Goal: Transaction & Acquisition: Subscribe to service/newsletter

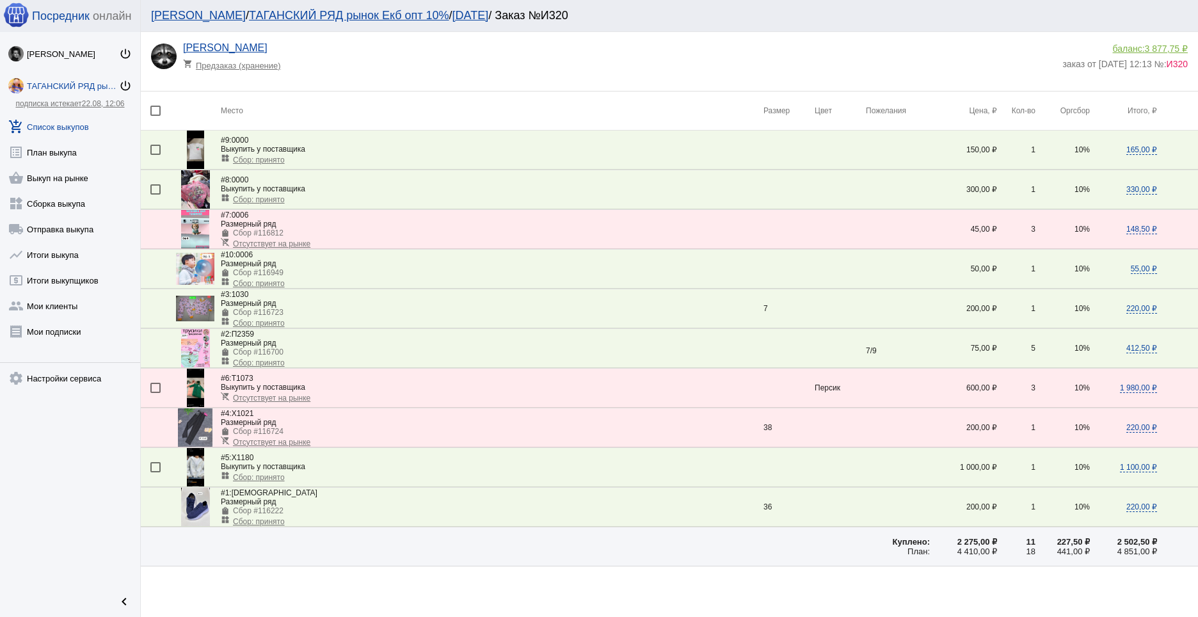
click at [58, 125] on link "add_shopping_cart Список выкупов" at bounding box center [70, 124] width 140 height 26
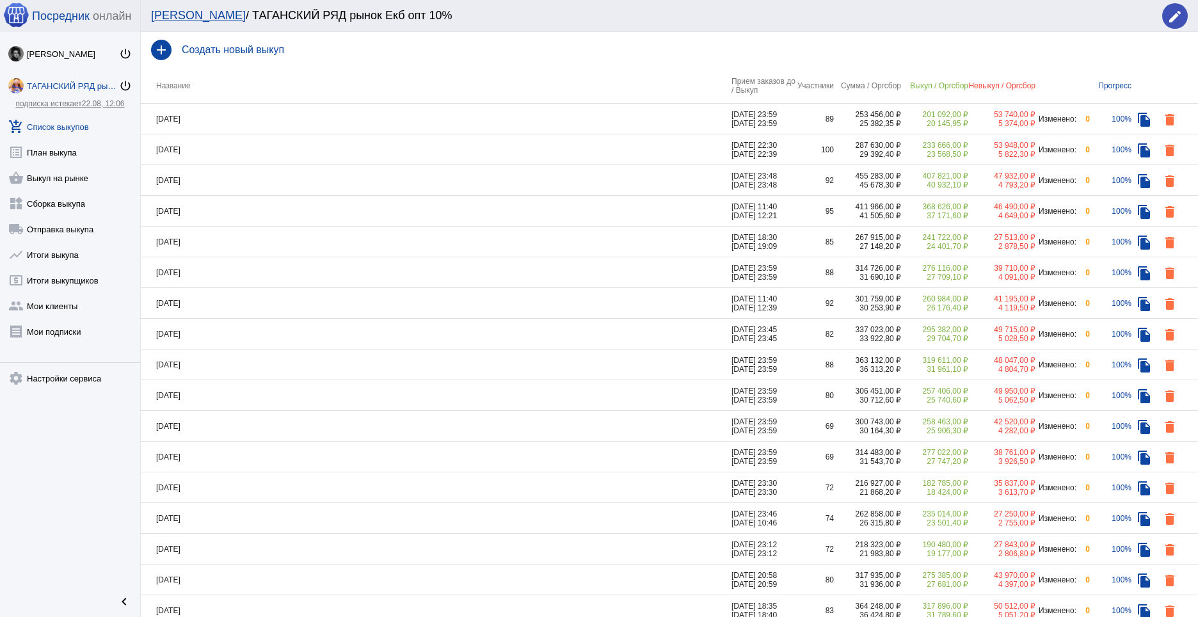
click at [65, 86] on div "ТАГАНСКИЙ РЯД рынок Екб опт 10%" at bounding box center [73, 86] width 92 height 10
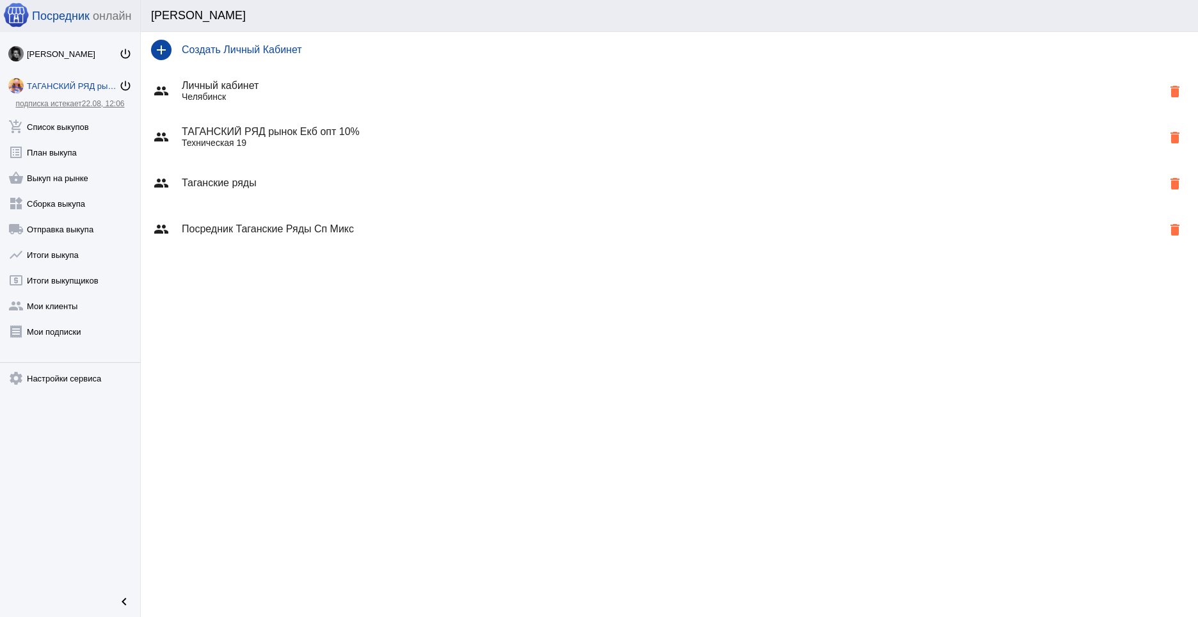
click at [276, 232] on h4 "Посредник Таганские Ряды Сп Микс" at bounding box center [672, 229] width 981 height 12
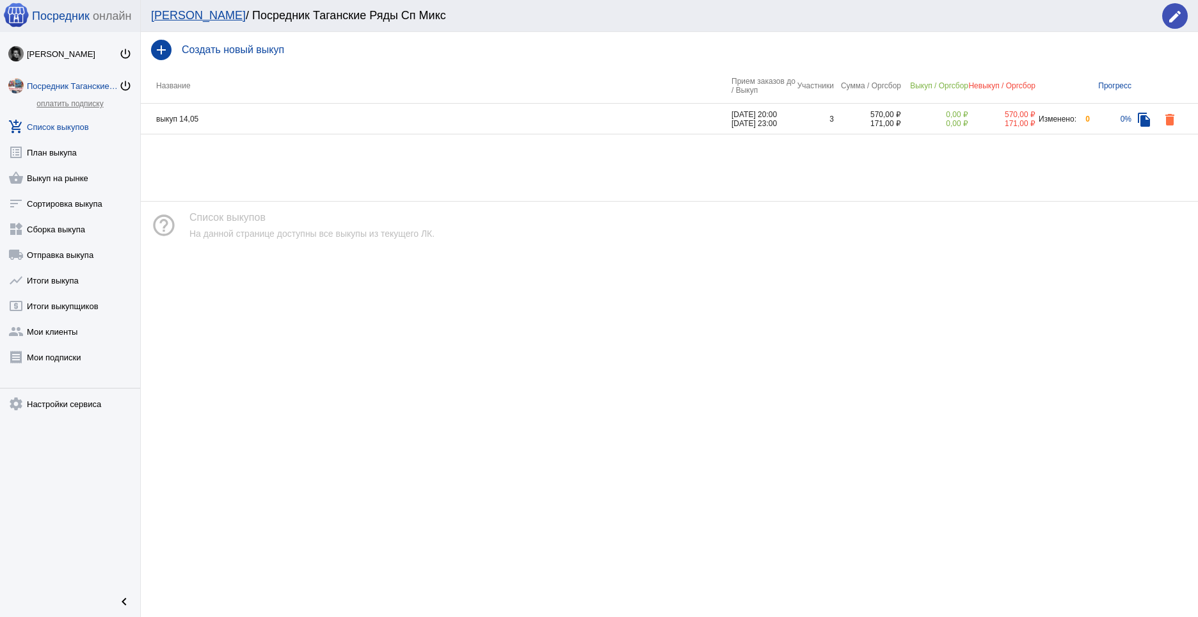
click at [180, 115] on td "выкуп 14,05" at bounding box center [436, 119] width 591 height 31
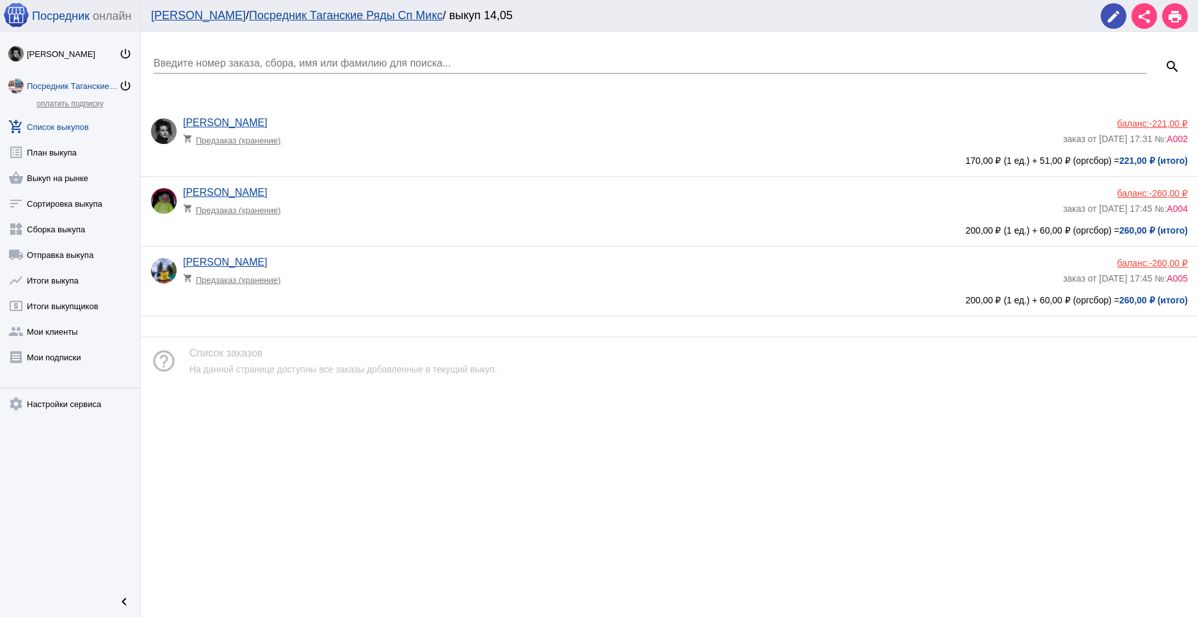
click at [309, 145] on app-delivery-type "shopping_cart Предзаказ (хранение)" at bounding box center [620, 137] width 874 height 17
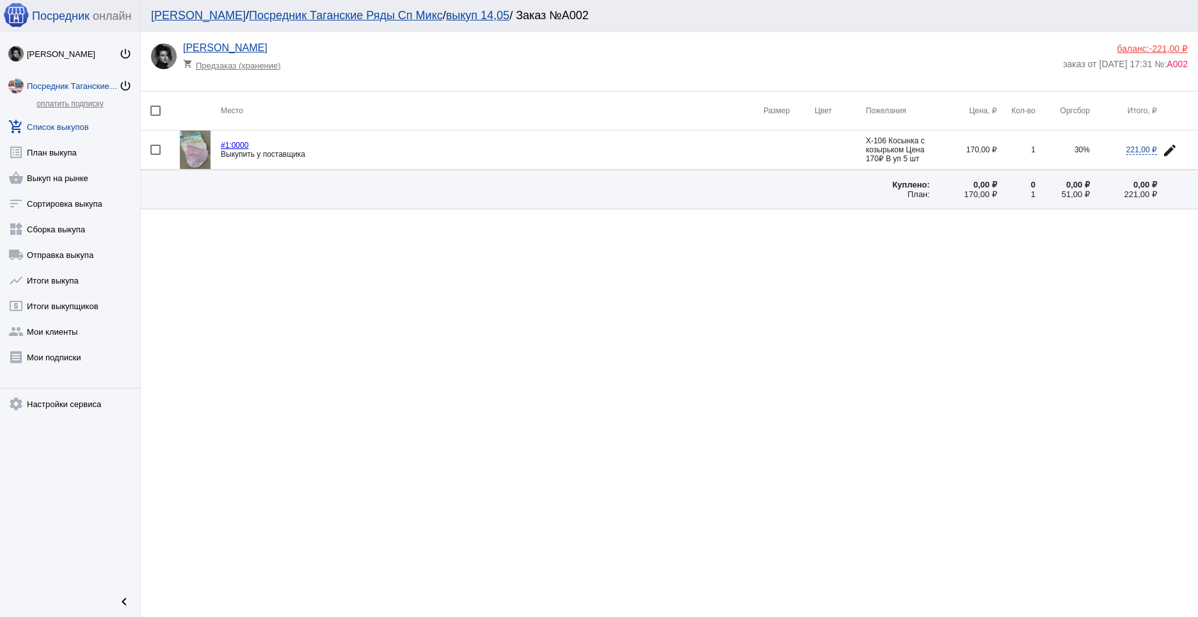
click at [66, 125] on link "add_shopping_cart Список выкупов" at bounding box center [70, 124] width 140 height 26
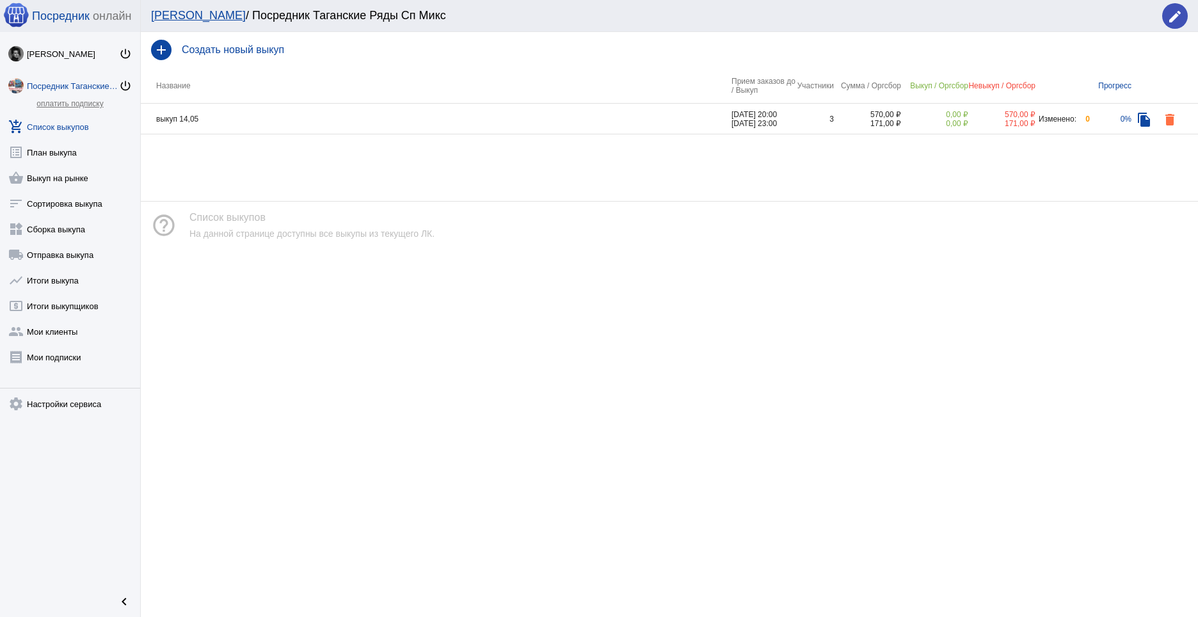
click at [239, 123] on td "выкуп 14,05" at bounding box center [436, 119] width 591 height 31
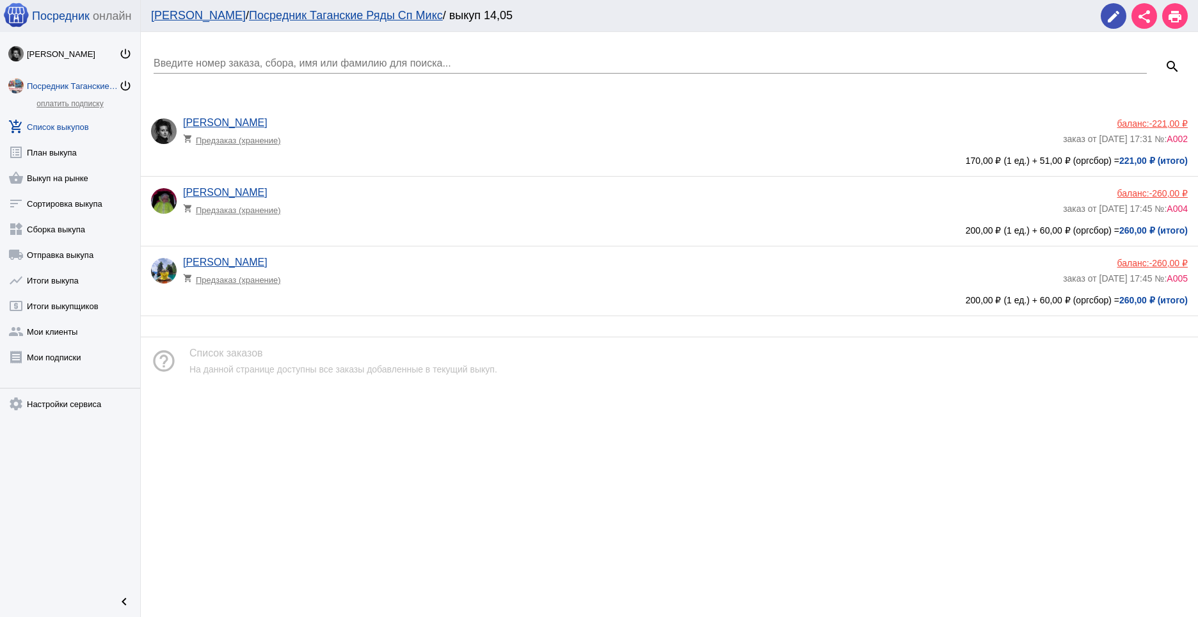
click at [82, 125] on link "add_shopping_cart Список выкупов" at bounding box center [70, 124] width 140 height 26
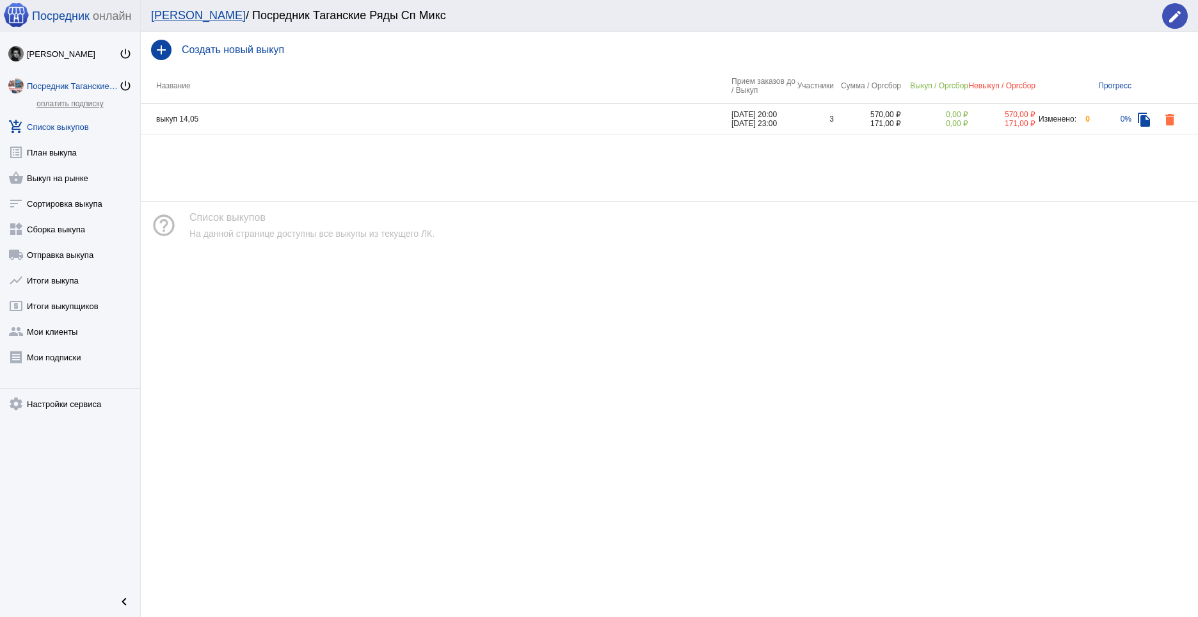
click at [230, 44] on h4 "Создать новый выкуп" at bounding box center [685, 50] width 1006 height 12
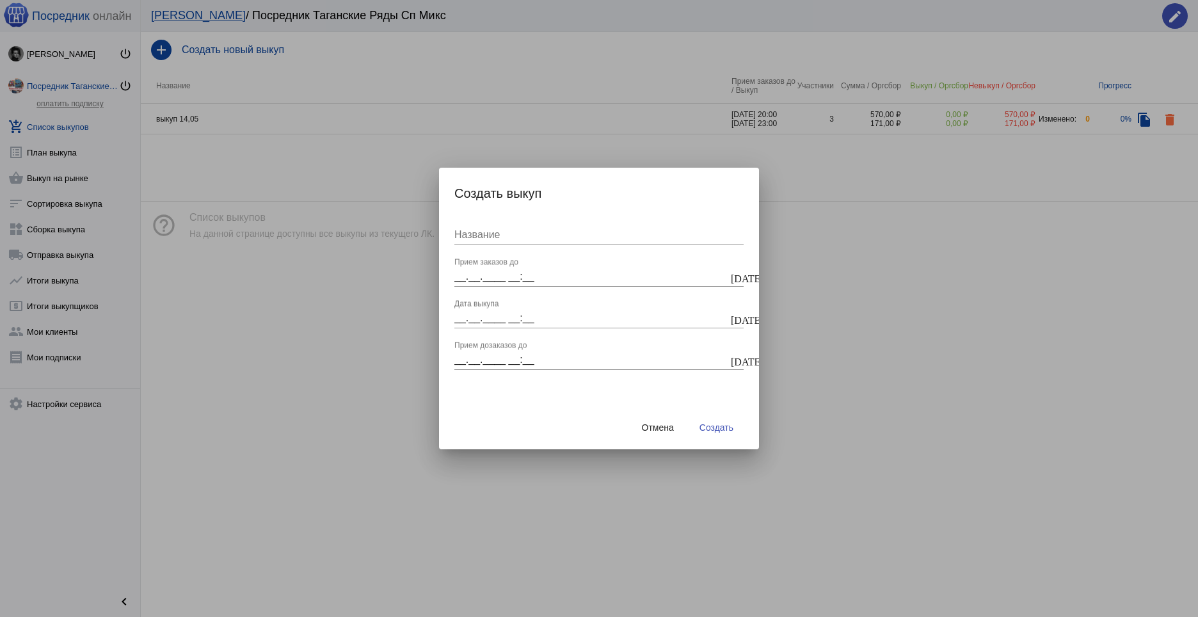
click at [492, 239] on input "Название" at bounding box center [599, 235] width 289 height 12
type input "выкуп 30.08"
click at [459, 276] on input "__.__.____ __:__" at bounding box center [592, 277] width 274 height 12
click at [739, 280] on mat-icon "[DATE]" at bounding box center [736, 277] width 10 height 12
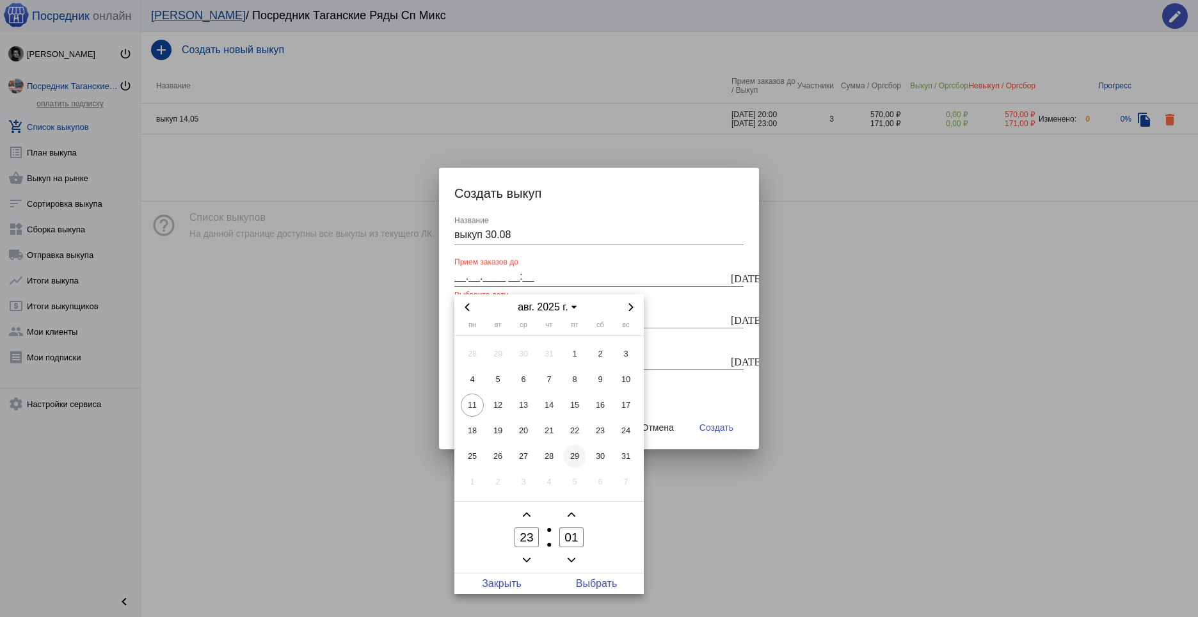
click at [571, 456] on span "29" at bounding box center [574, 456] width 23 height 23
click at [529, 557] on icon "Minus a hour" at bounding box center [527, 560] width 8 height 8
click at [527, 510] on span "Add a hour" at bounding box center [526, 514] width 15 height 15
type input "22"
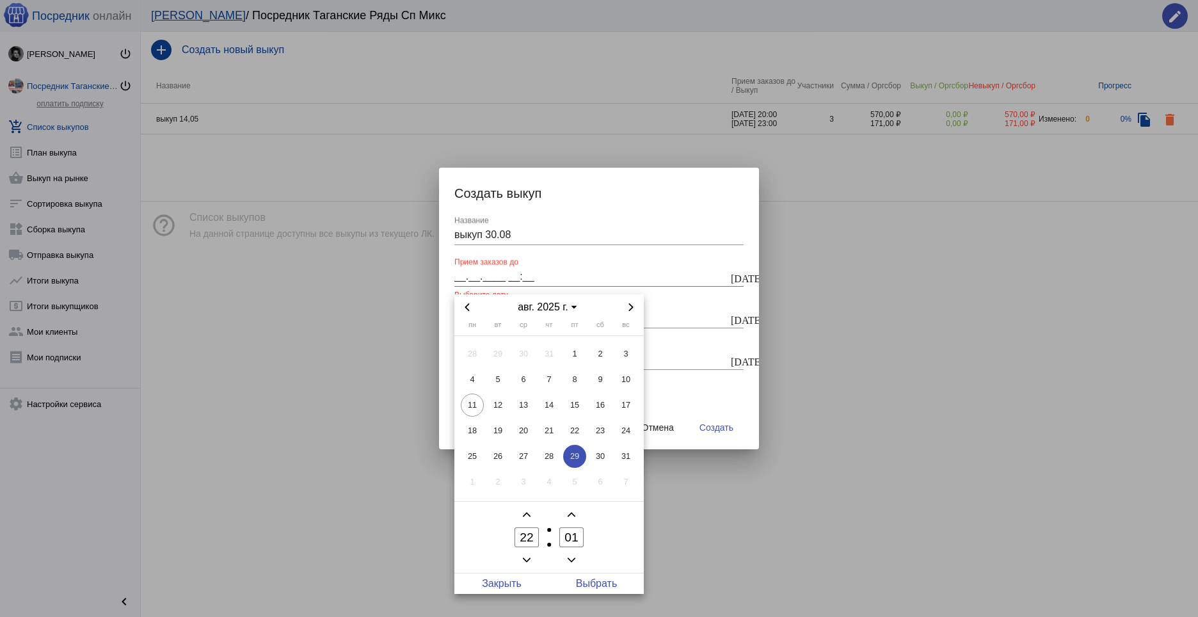
click at [577, 560] on span "Minus a minute" at bounding box center [571, 559] width 15 height 15
type input "00"
click at [598, 579] on span "Выбрать" at bounding box center [596, 584] width 95 height 20
type input "29.08.2025 22:00"
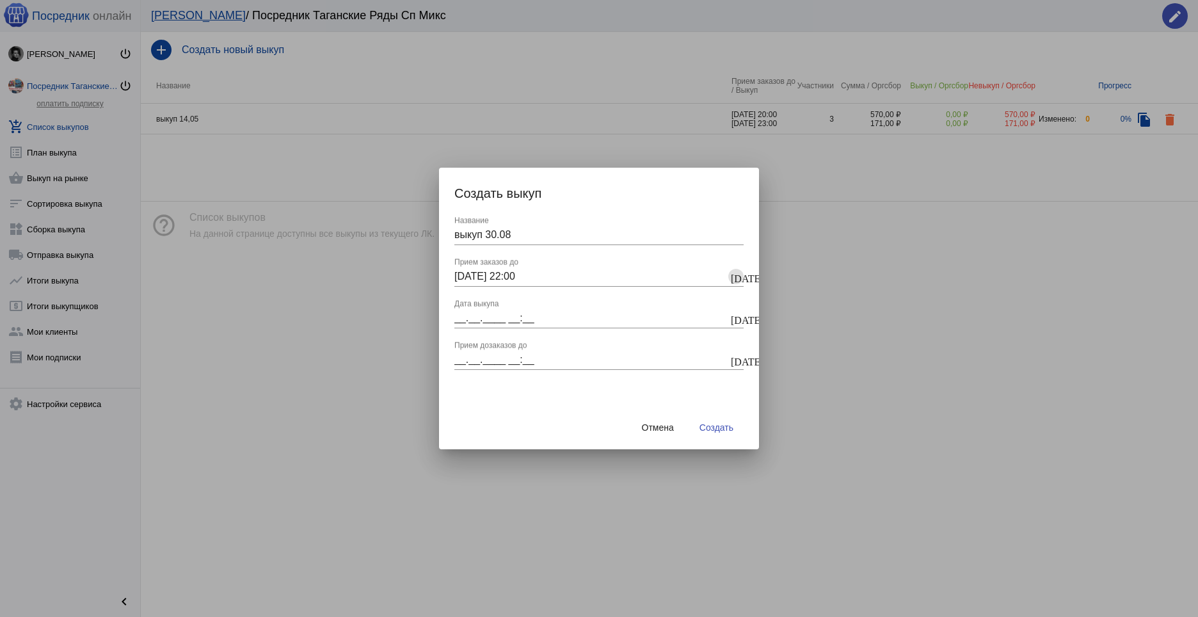
click at [456, 319] on input "__.__.____ __:__" at bounding box center [592, 318] width 274 height 12
click at [734, 321] on mat-icon "[DATE]" at bounding box center [736, 319] width 10 height 12
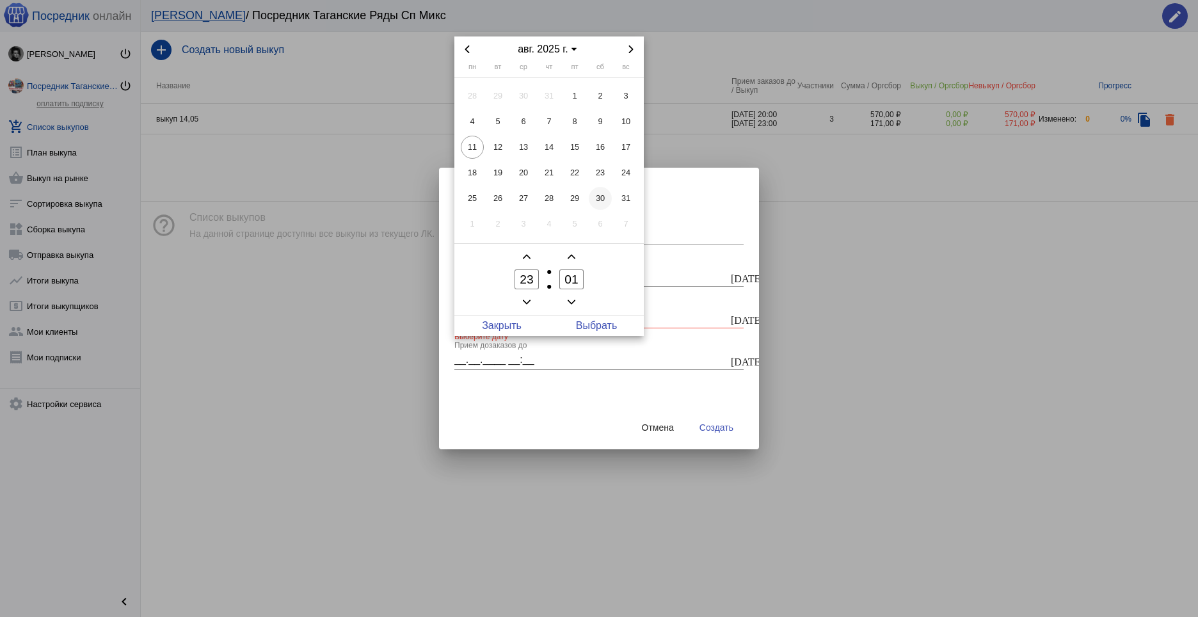
click at [603, 201] on span "30" at bounding box center [600, 198] width 23 height 23
click at [528, 261] on span "Add a hour" at bounding box center [526, 256] width 15 height 15
click at [593, 198] on span "30" at bounding box center [600, 198] width 23 height 23
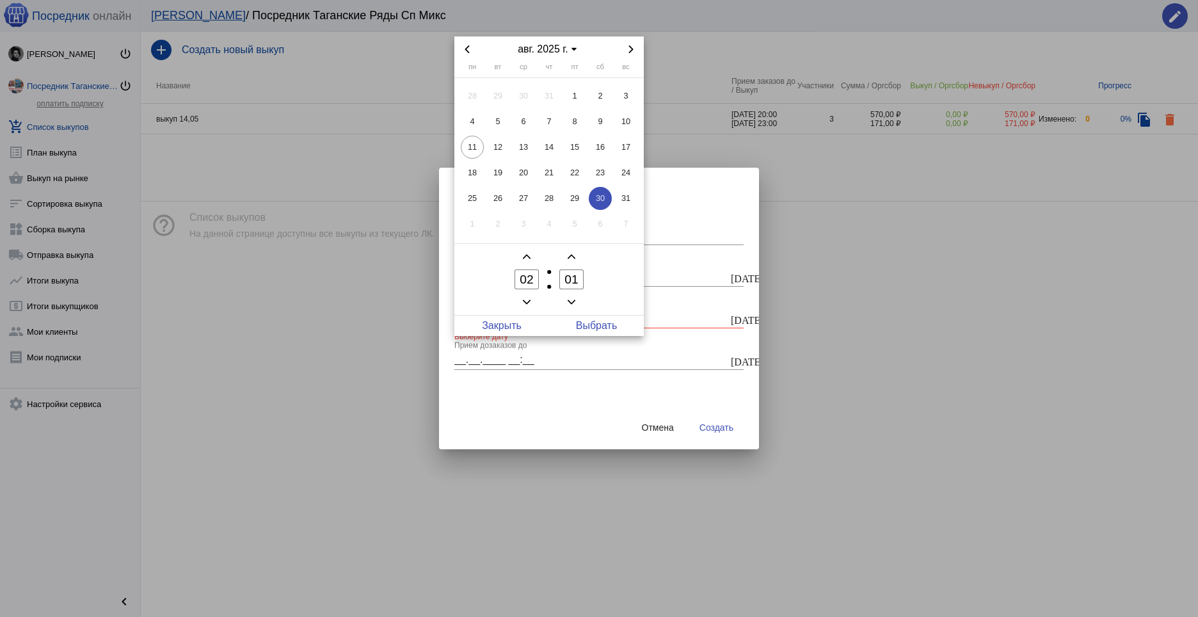
drag, startPoint x: 529, startPoint y: 246, endPoint x: 527, endPoint y: 255, distance: 8.5
click at [527, 255] on owl-date-time-timer "02 Hour 01 Minute" at bounding box center [549, 280] width 189 height 72
click at [527, 255] on icon "Add a hour" at bounding box center [527, 257] width 8 height 4
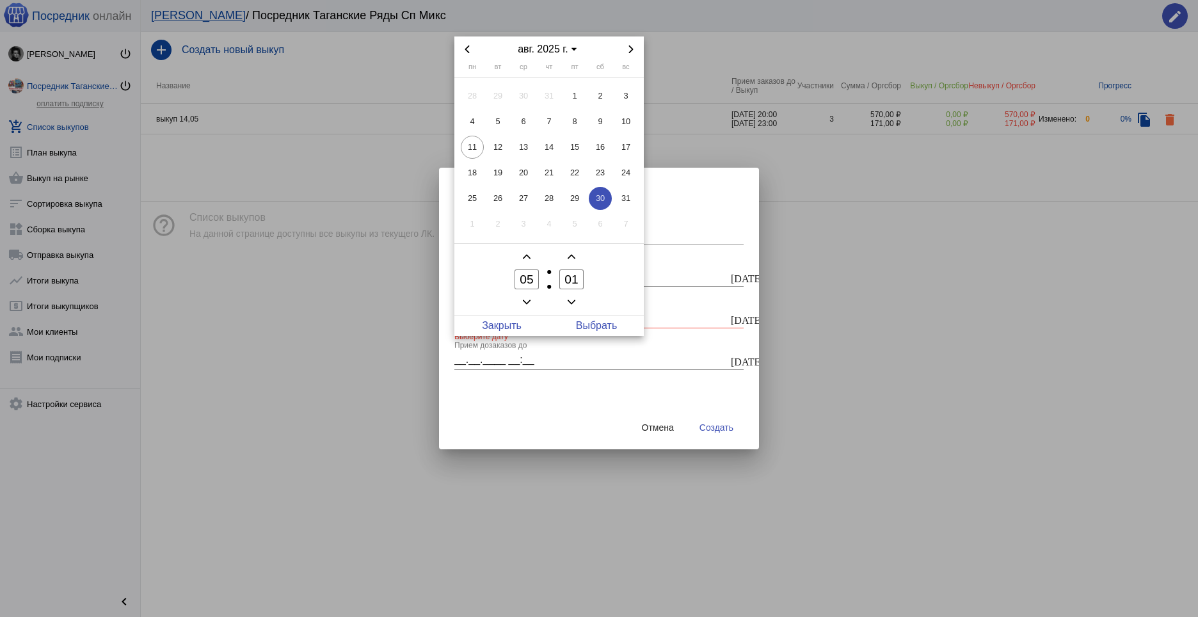
click at [527, 255] on icon "Add a hour" at bounding box center [527, 257] width 8 height 4
type input "09"
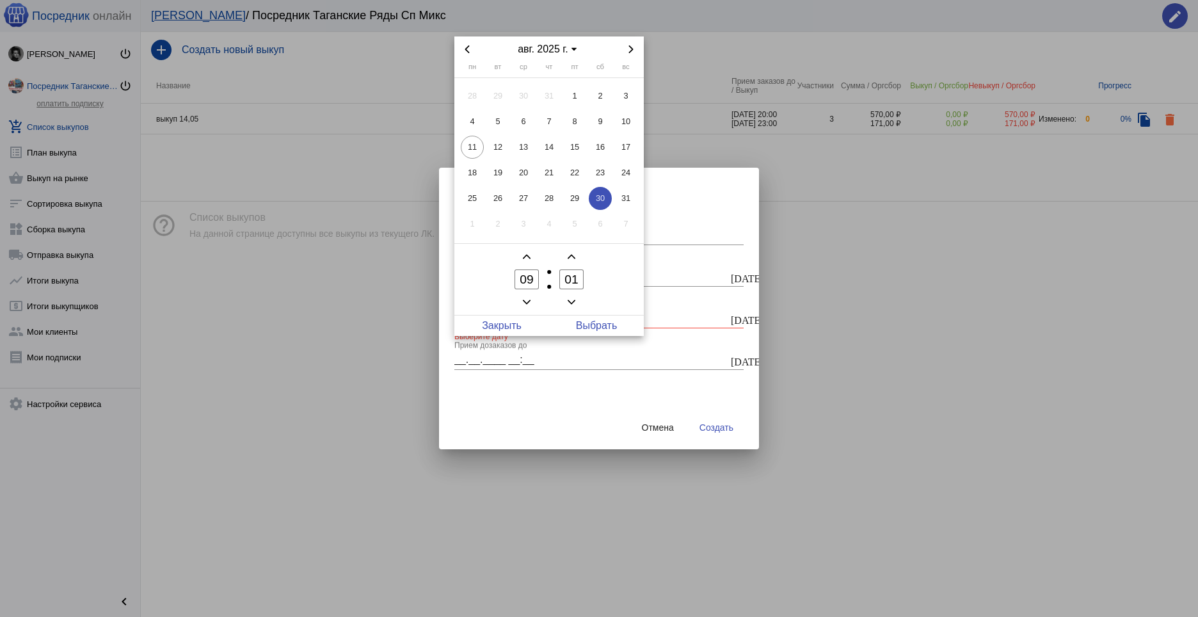
click at [577, 303] on span "Minus a minute" at bounding box center [571, 301] width 15 height 15
type input "00"
click at [606, 330] on span "Выбрать" at bounding box center [596, 326] width 95 height 20
type input "30.08.2025 09:00"
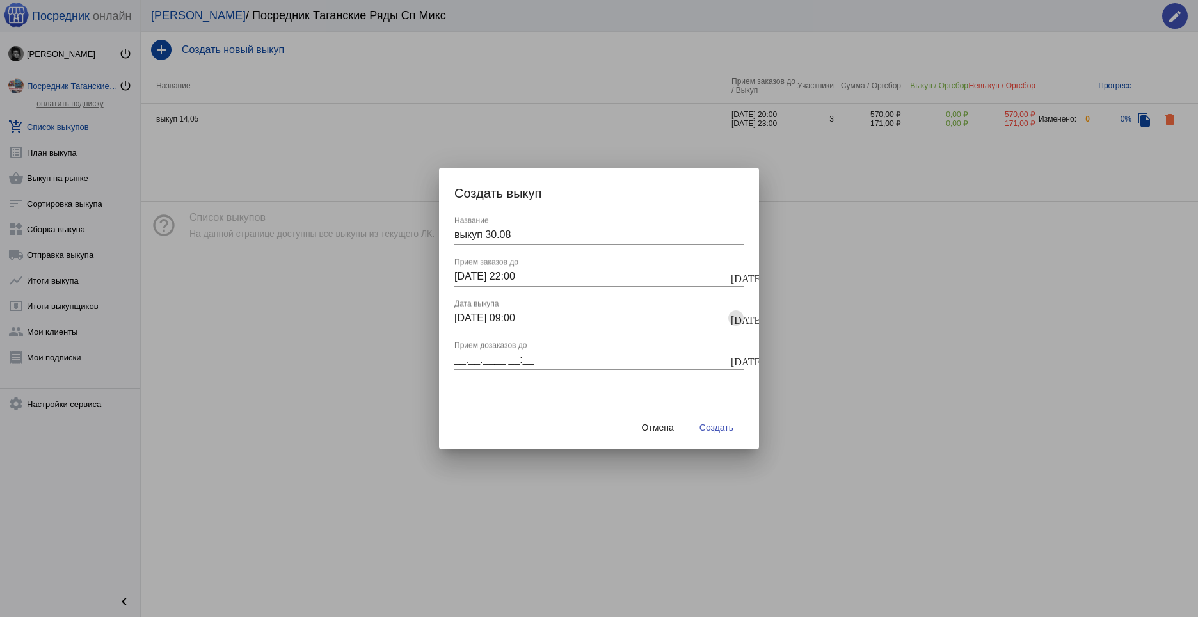
click at [739, 359] on mat-icon "[DATE]" at bounding box center [736, 361] width 10 height 12
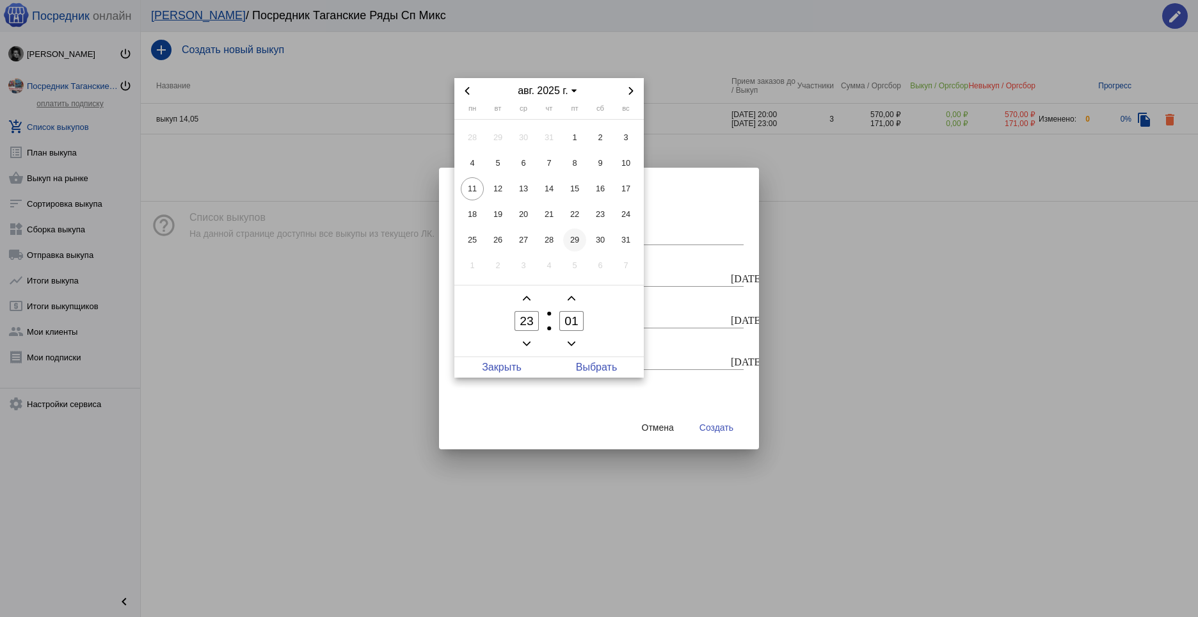
click at [581, 239] on span "29" at bounding box center [574, 240] width 23 height 23
click at [526, 341] on icon "Minus a hour" at bounding box center [527, 344] width 8 height 8
click at [534, 341] on span "Minus a hour" at bounding box center [526, 343] width 15 height 15
click at [529, 300] on icon "Add a hour" at bounding box center [527, 298] width 8 height 8
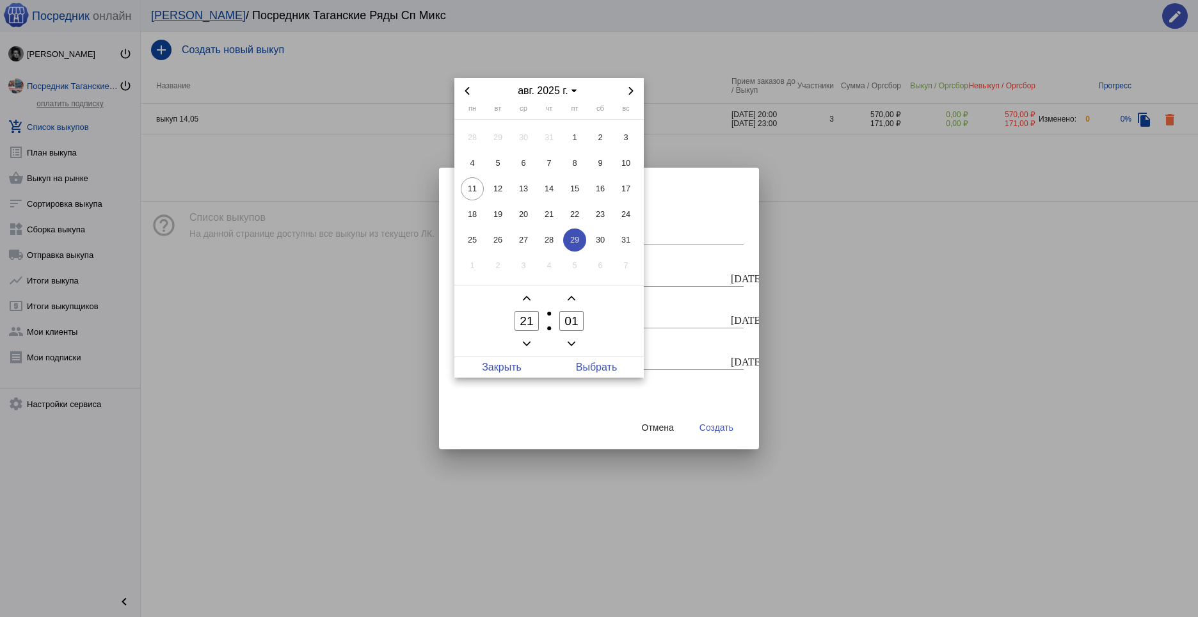
click at [529, 300] on icon "Add a hour" at bounding box center [527, 298] width 8 height 8
click at [526, 342] on icon "Minus a hour" at bounding box center [527, 344] width 8 height 8
type input "22"
click at [572, 341] on icon "Minus a minute" at bounding box center [572, 344] width 8 height 8
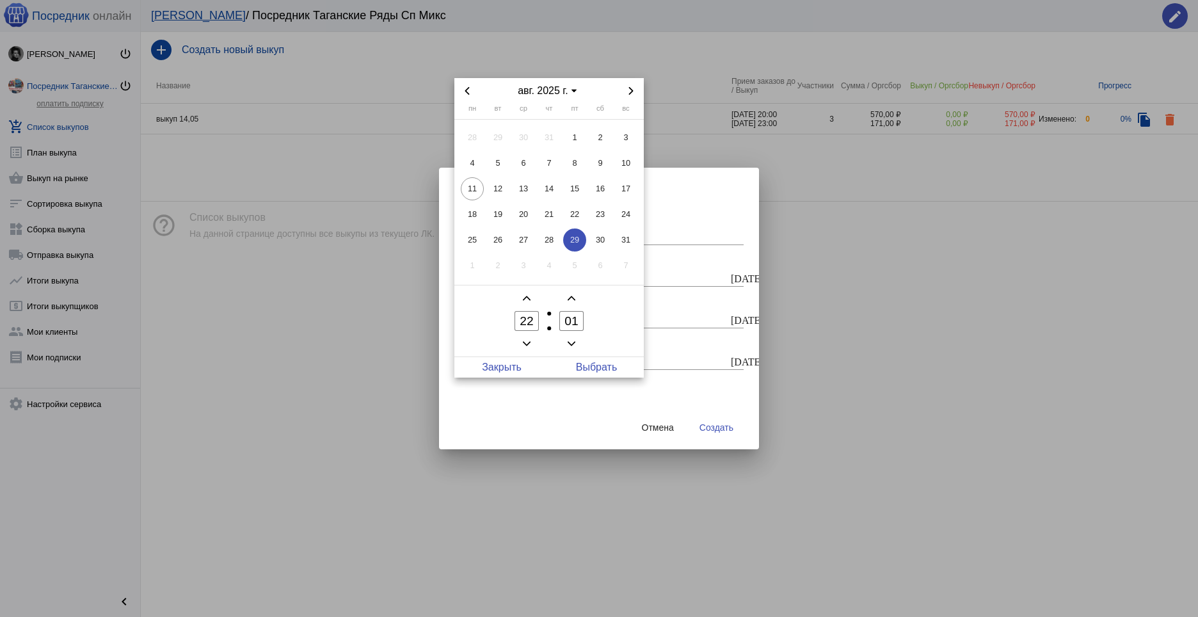
type input "00"
click at [619, 367] on span "Выбрать" at bounding box center [596, 367] width 95 height 20
type input "29.08.2025 22:00"
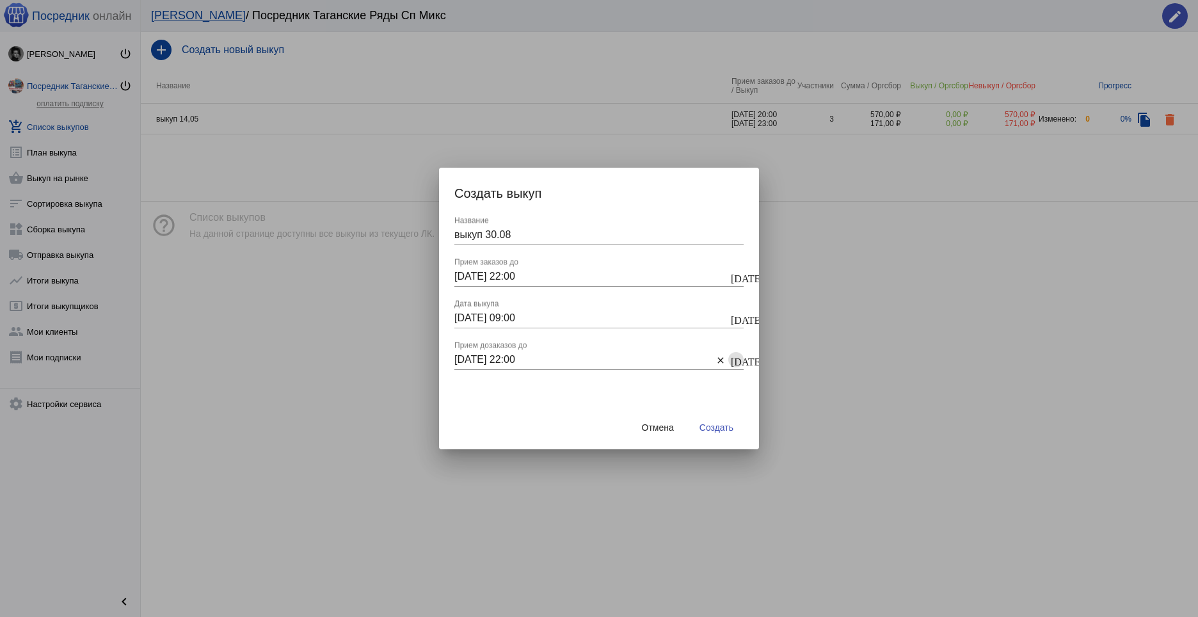
click at [719, 419] on button "Создать" at bounding box center [716, 427] width 54 height 23
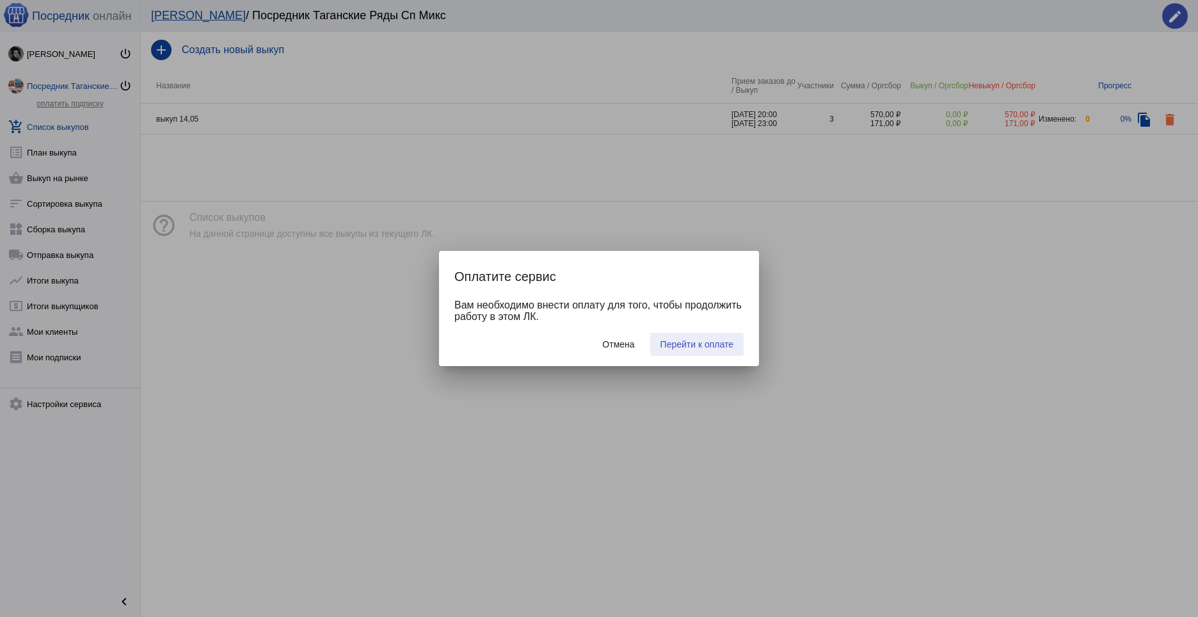
click at [682, 346] on span "Перейти к оплате" at bounding box center [697, 344] width 73 height 10
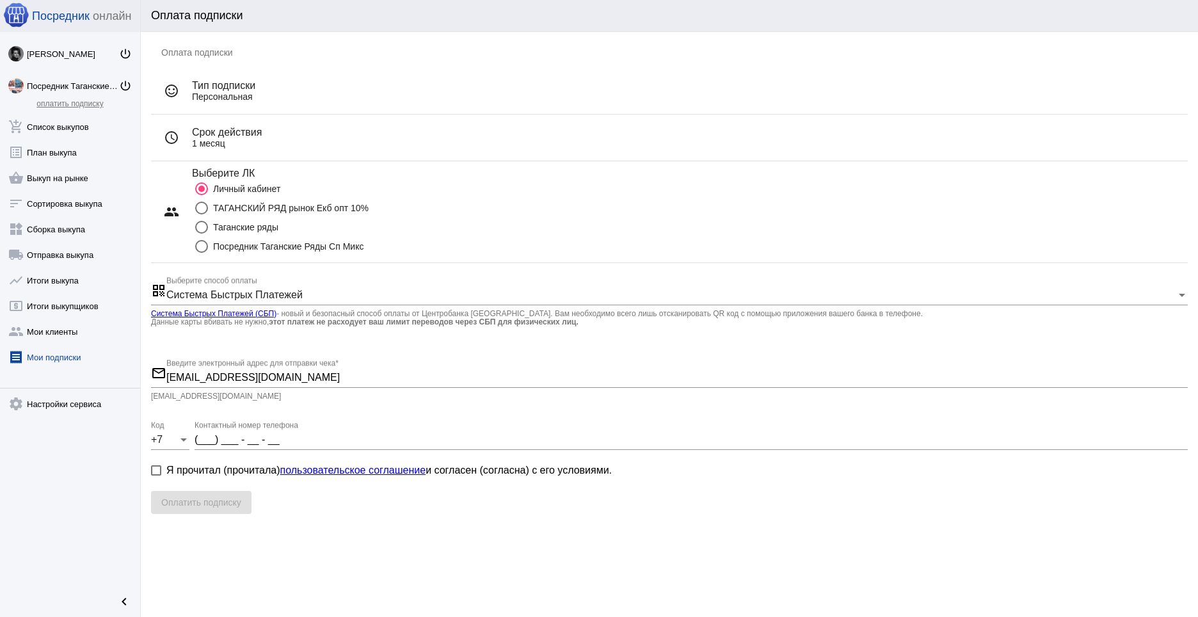
click at [282, 241] on div "Посредник Таганские Ряды Сп Микс" at bounding box center [286, 246] width 156 height 10
click at [202, 253] on input "Посредник Таганские Ряды Сп Микс" at bounding box center [201, 253] width 1 height 1
radio input "true"
type input "C_RbYo8BD6XLdC0fe-Rw"
click at [203, 437] on input "(___) ___ - __ - __" at bounding box center [692, 440] width 994 height 12
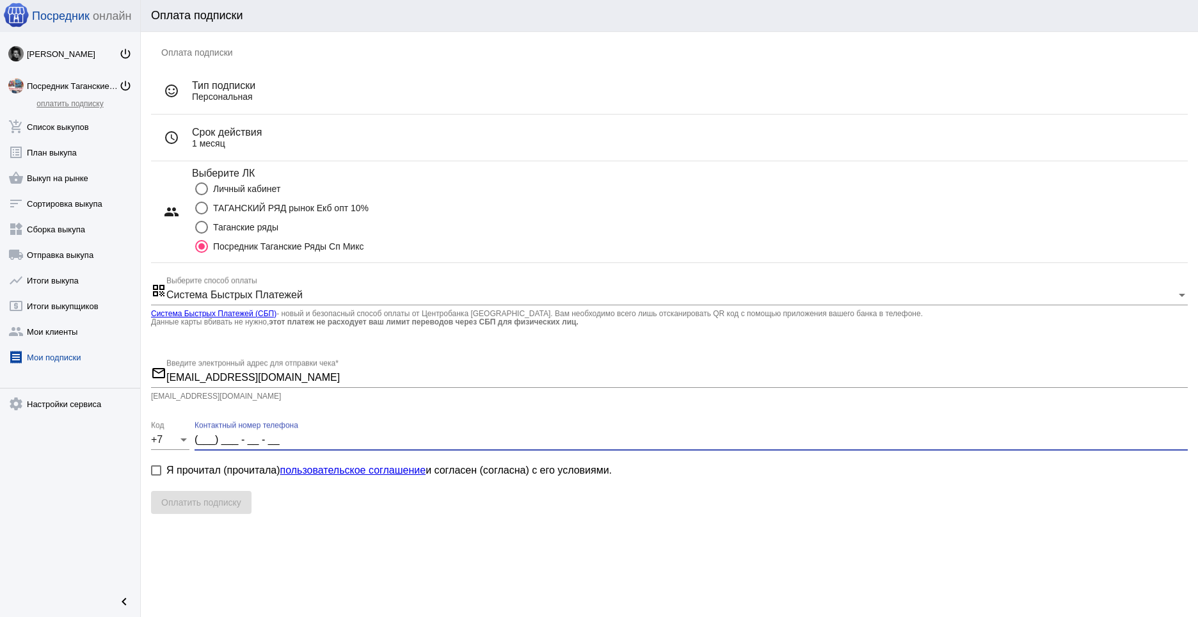
type input "9"
type input "(9__) ___ - __ - __"
type input "90"
type input "(90_) ___ - __ - __"
type input "900"
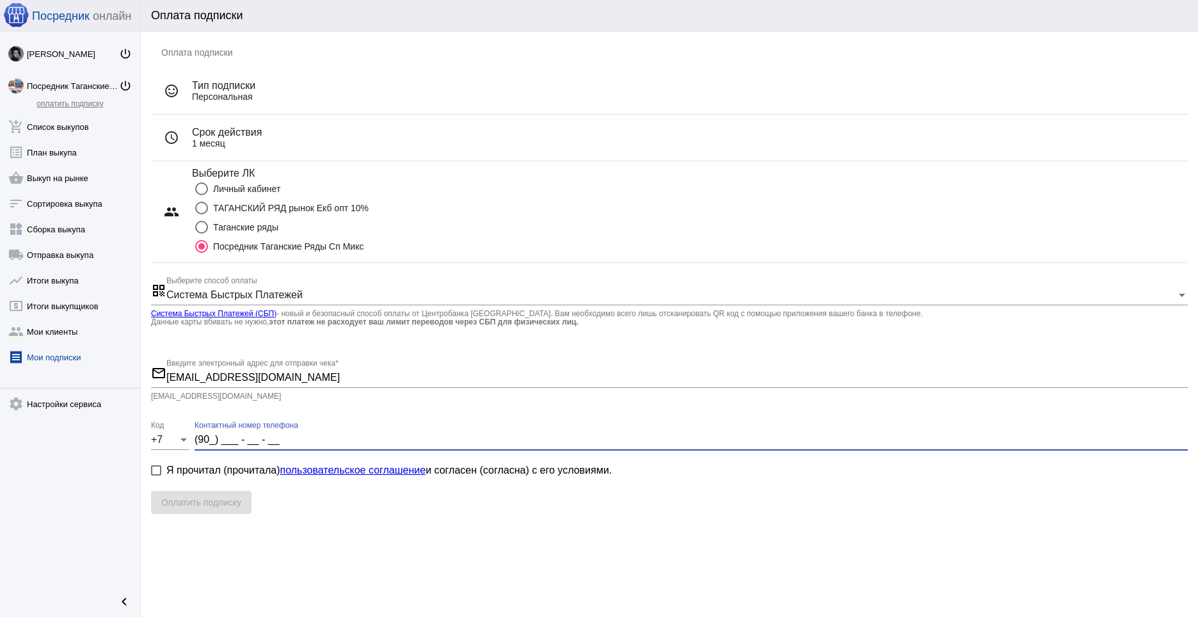
type input "(900) ___ - __ - __"
type input "90"
type input "(90_) ___ - __ - __"
type input "9"
type input "(9__) ___ - __ - __"
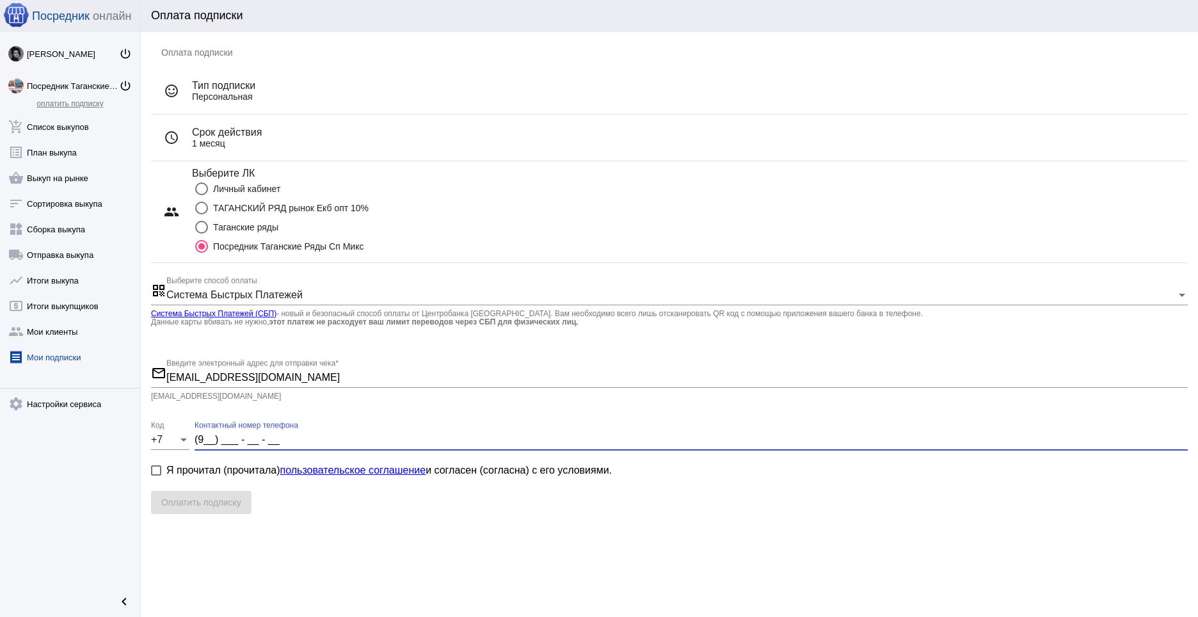
type input "99"
type input "(99_) ___ - __ - __"
type input "995"
type input "(995) ___ - __ - __"
type input "9956"
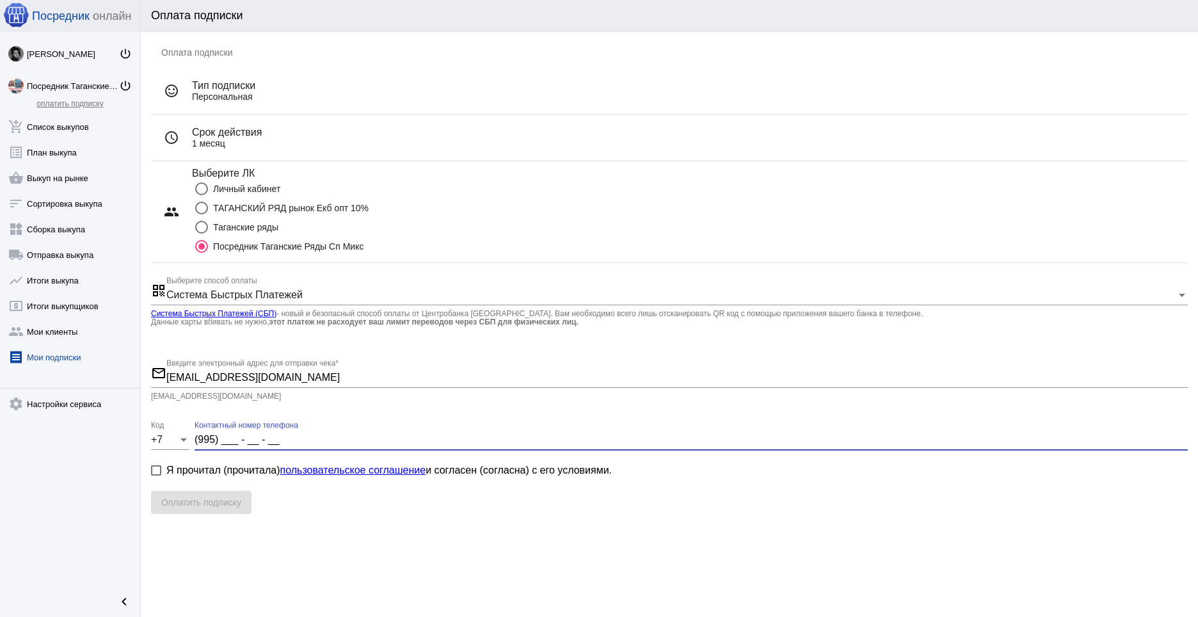
type input "(995) 6__ - __ - __"
type input "99565"
type input "(995) 65_ - __ - __"
type input "995651"
type input "(995) 651 - __ - __"
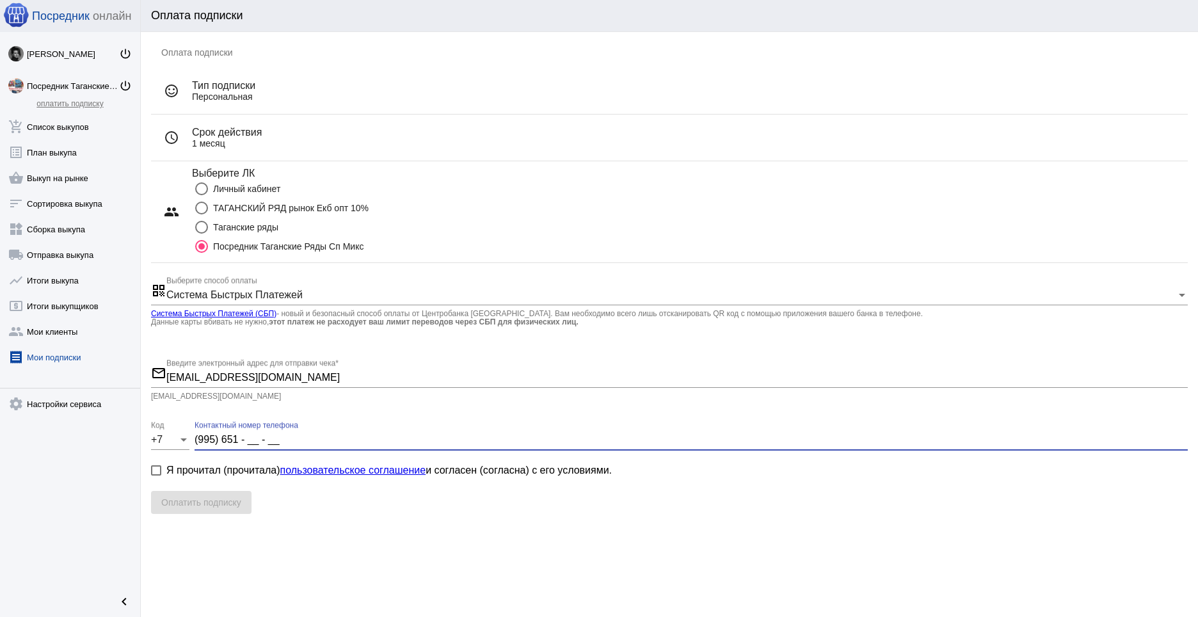
type input "9956512"
type input "(995) 651 - 2_ - __"
type input "99565125"
type input "(995) 651 - 25 - __"
type input "995651255"
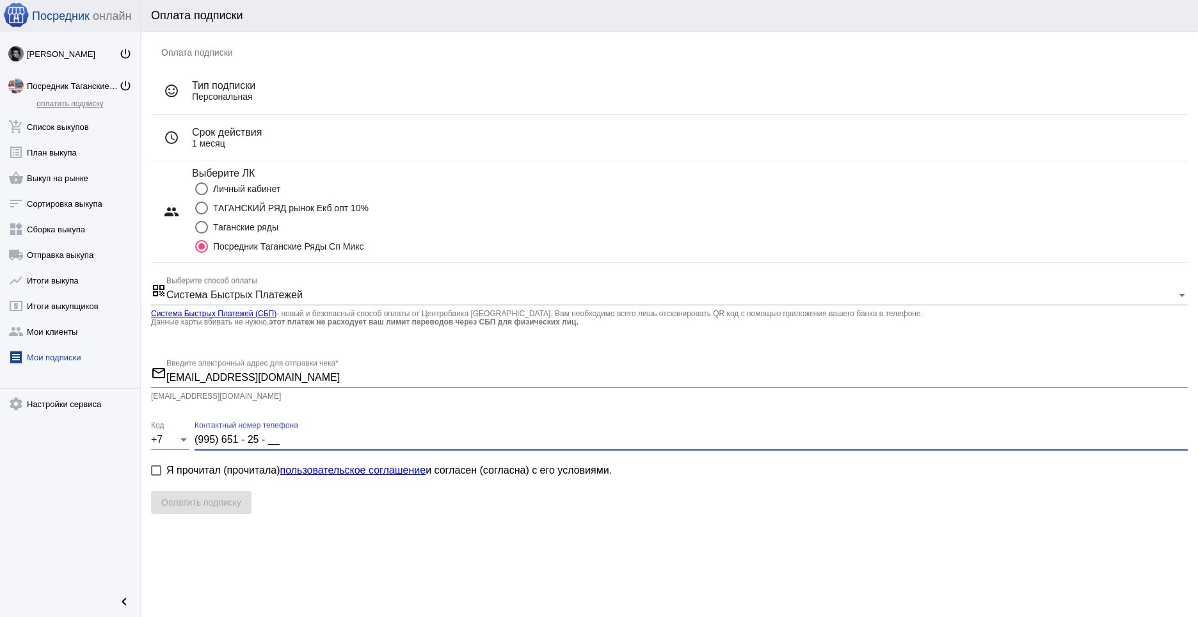
type input "(995) 651 - 25 - 5_"
type input "9956512557"
type input "(995) 651 - 25 - 57"
click at [161, 470] on label "Я прочитал (прочитала) пользовательское соглашение и согласен (согласна) с его …" at bounding box center [381, 470] width 461 height 15
click at [156, 476] on input "Я прочитал (прочитала) пользовательское соглашение и согласен (согласна) с его …" at bounding box center [156, 476] width 1 height 1
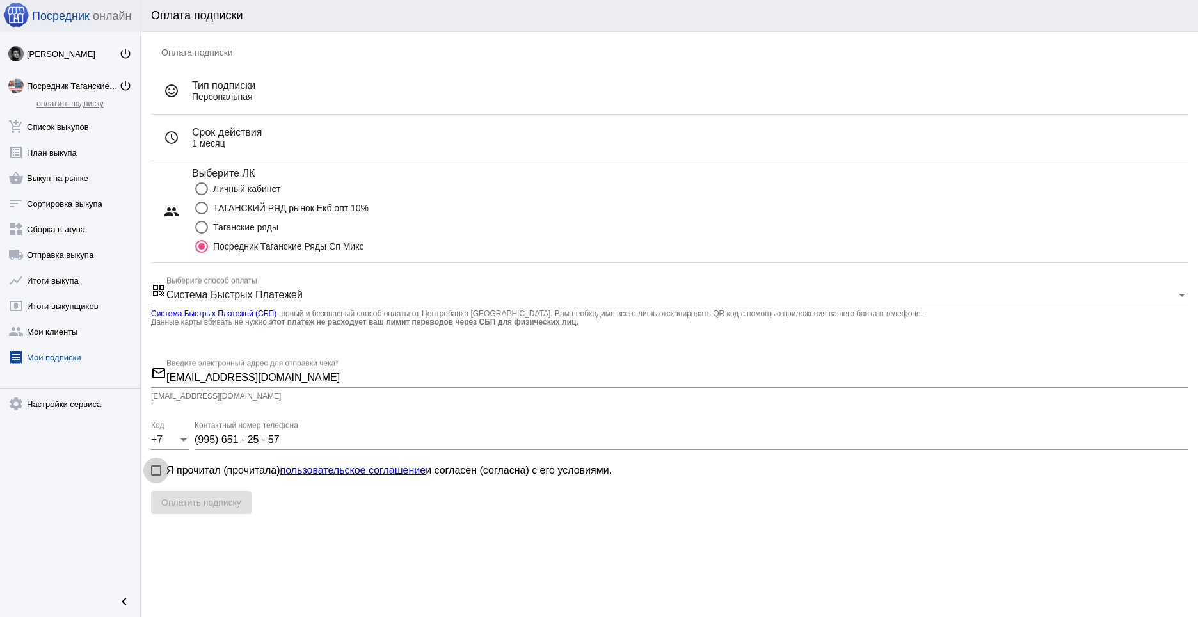
checkbox input "true"
click at [200, 501] on span "Оплатить подписку" at bounding box center [201, 502] width 80 height 10
click at [76, 80] on link "Посредник Таганские Ряды Сп Микс power_settings_new" at bounding box center [70, 83] width 140 height 26
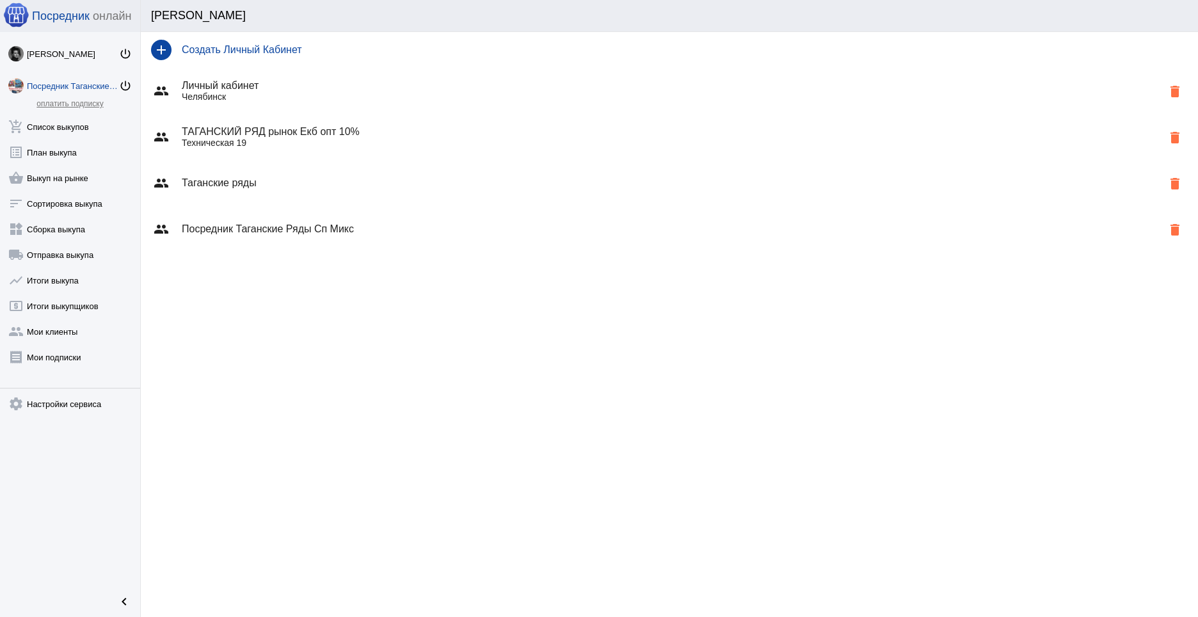
click at [293, 229] on h4 "Посредник Таганские Ряды Сп Микс" at bounding box center [672, 229] width 981 height 12
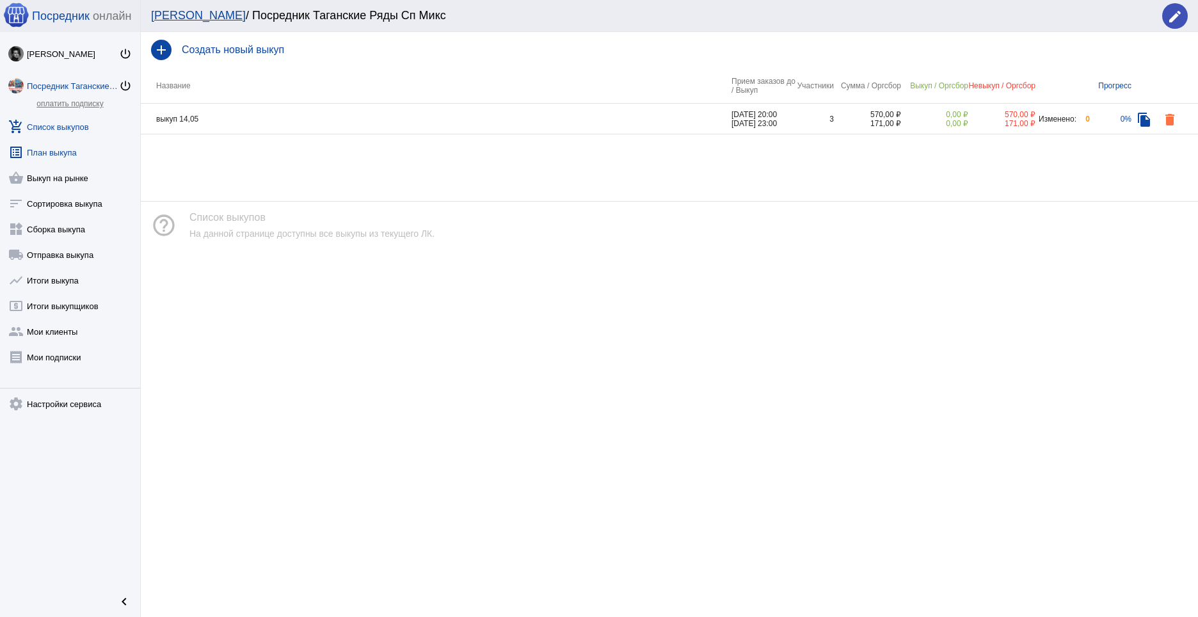
click at [51, 156] on link "list_alt План выкупа" at bounding box center [70, 150] width 140 height 26
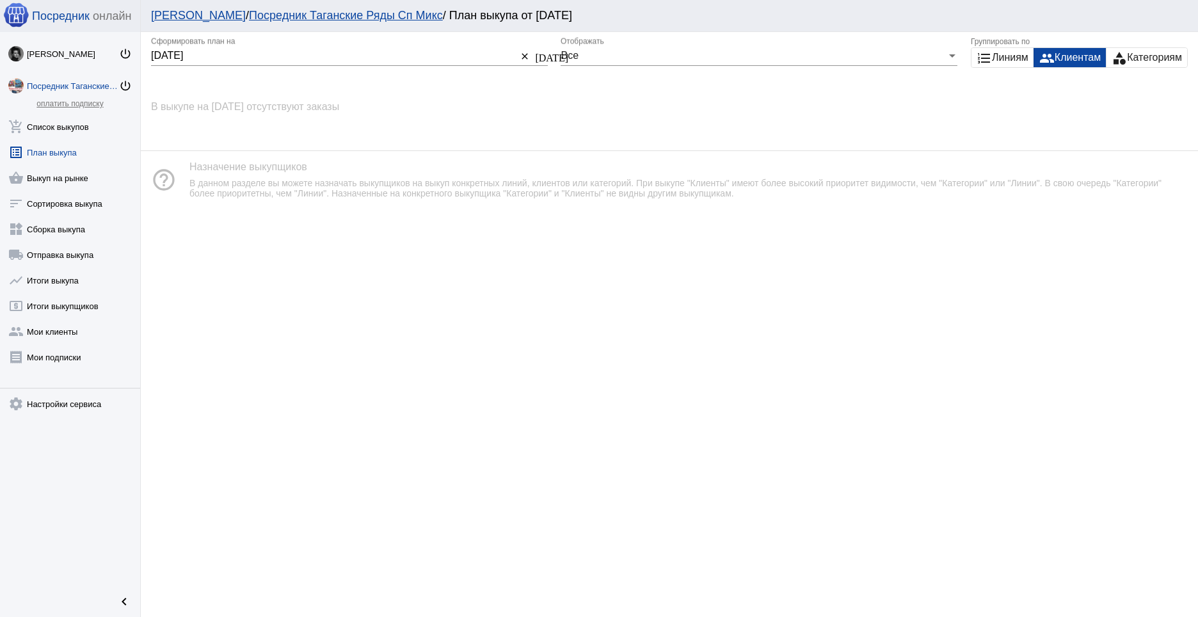
click at [327, 46] on div "[DATE] [DATE] Сформировать план на" at bounding box center [334, 51] width 366 height 29
click at [289, 54] on input "[DATE]" at bounding box center [334, 56] width 366 height 12
click at [535, 56] on mat-icon "[DATE]" at bounding box center [540, 57] width 10 height 12
click at [296, 232] on span "30" at bounding box center [297, 235] width 23 height 23
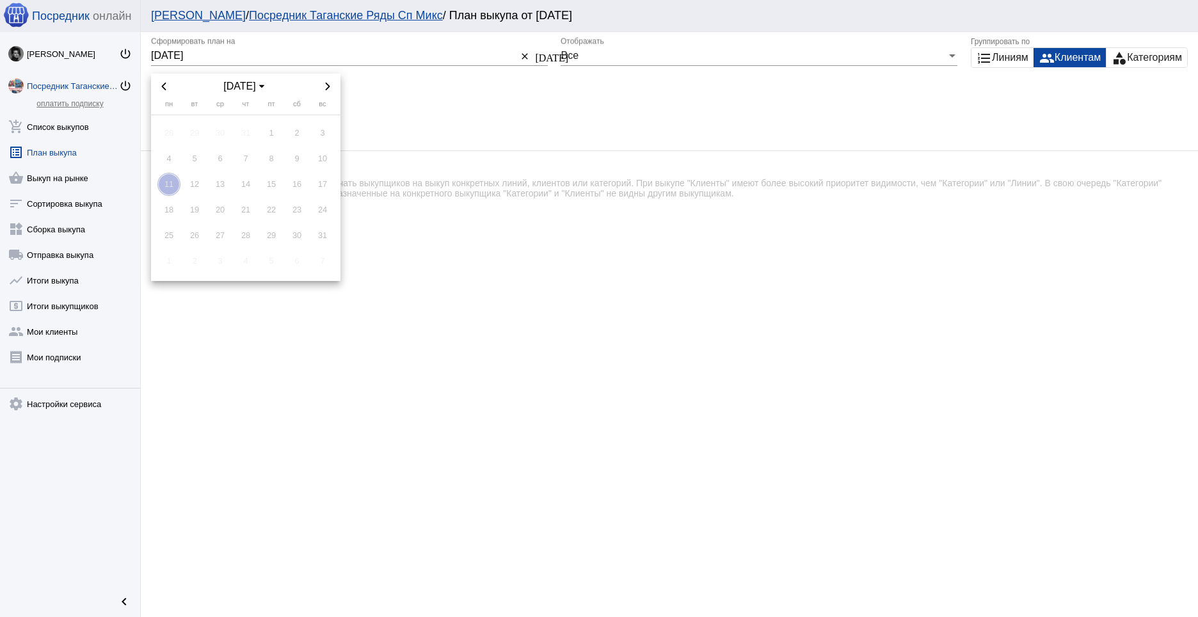
click at [594, 106] on div at bounding box center [599, 308] width 1198 height 617
click at [63, 181] on link "shopping_basket Выкуп на рынке" at bounding box center [70, 176] width 140 height 26
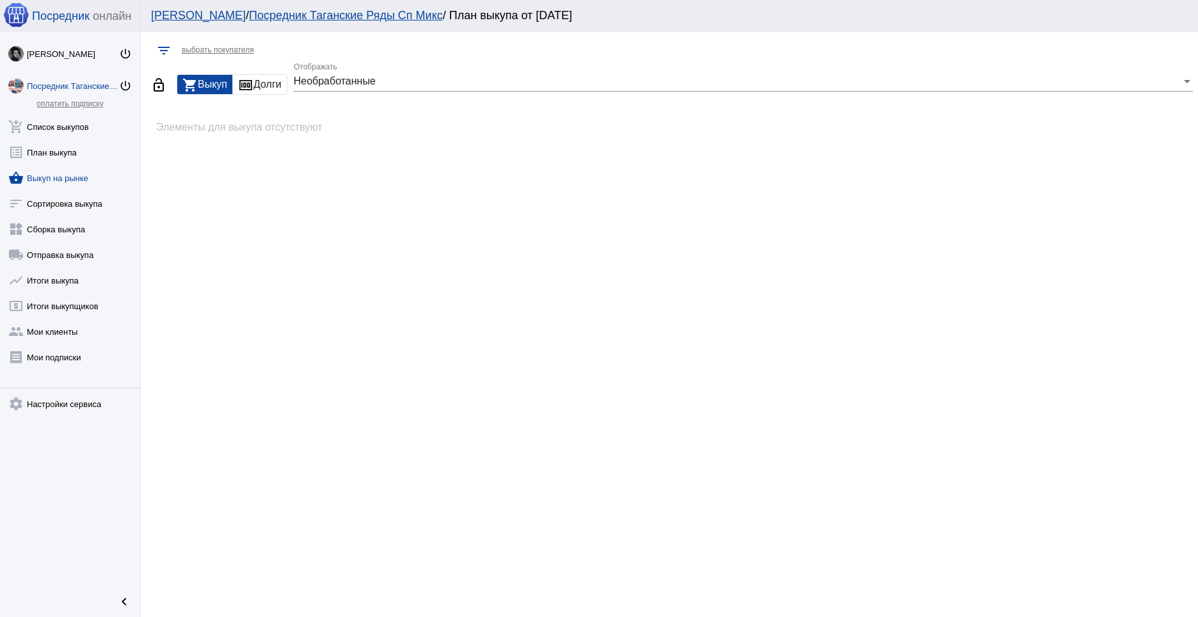
click at [275, 82] on div "money Долги" at bounding box center [260, 84] width 54 height 19
click at [192, 83] on mat-icon "shopping_cart" at bounding box center [189, 84] width 15 height 15
click at [158, 87] on mat-icon "lock_open" at bounding box center [158, 84] width 15 height 15
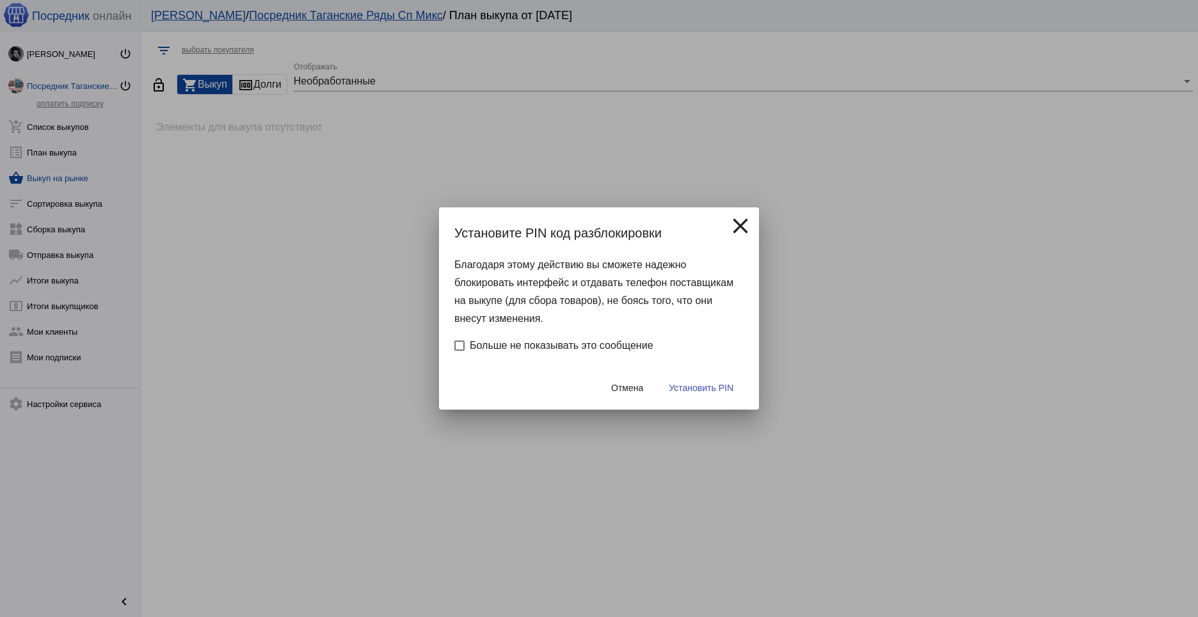
click at [750, 223] on mat-icon "close" at bounding box center [741, 226] width 26 height 26
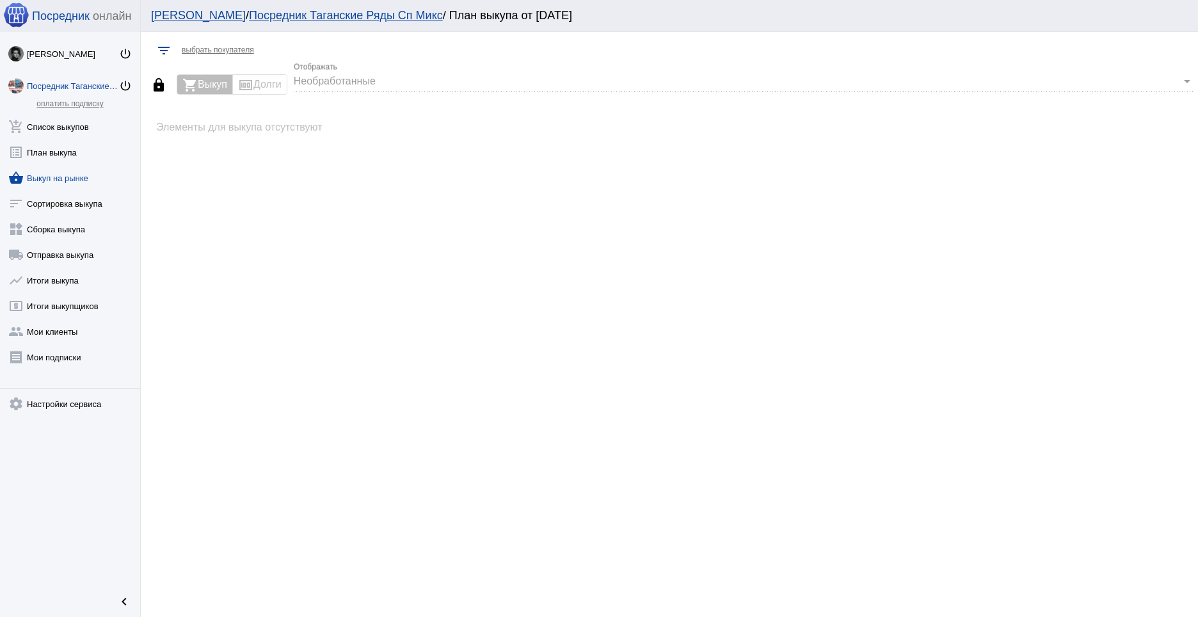
click at [208, 52] on span "выбрать покупателя" at bounding box center [218, 49] width 72 height 9
click at [161, 84] on mat-icon "lock" at bounding box center [158, 84] width 15 height 15
click at [70, 205] on link "sort Сортировка выкупа" at bounding box center [70, 201] width 140 height 26
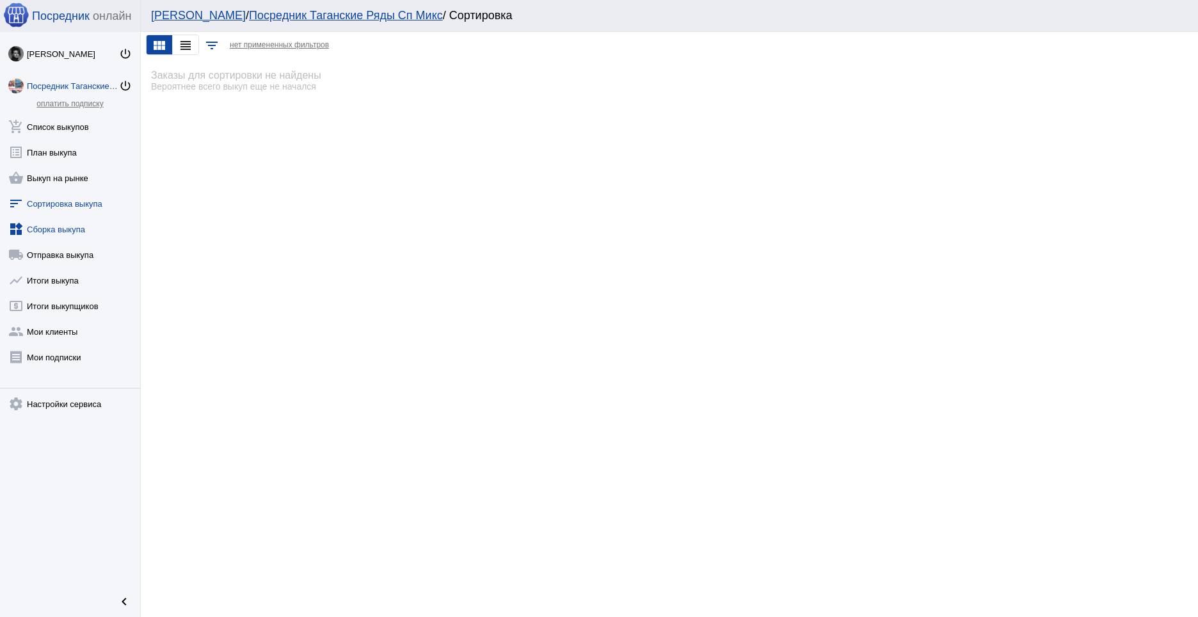
click at [63, 229] on link "widgets Сборка выкупа" at bounding box center [70, 227] width 140 height 26
click at [63, 255] on link "local_shipping Отправка выкупа" at bounding box center [70, 252] width 140 height 26
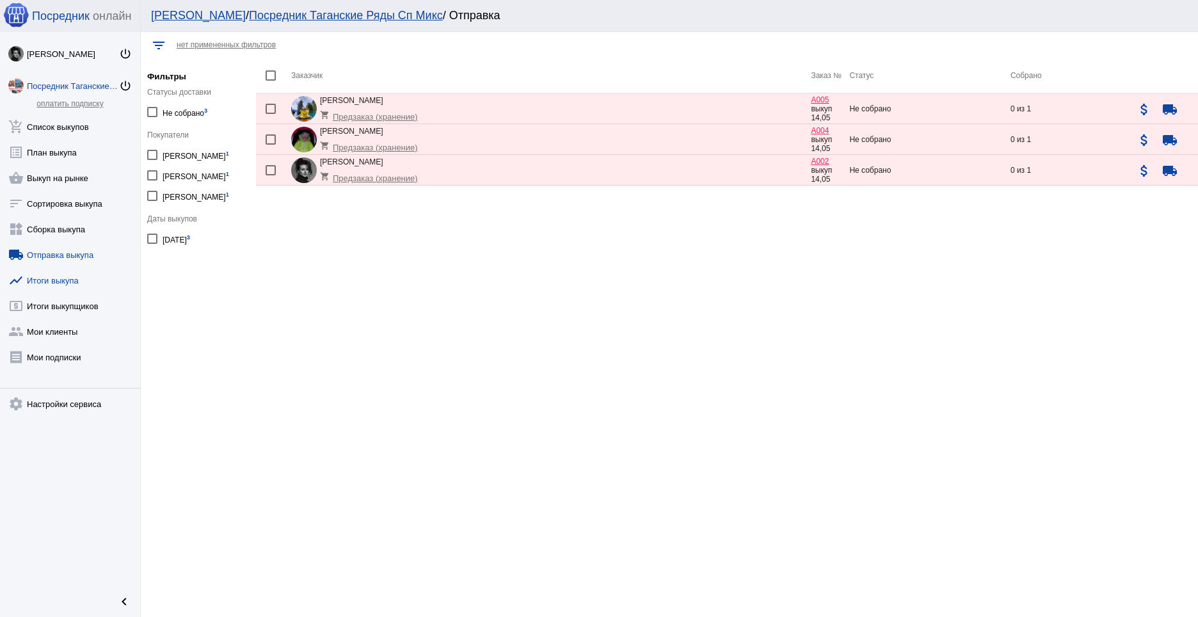
click at [63, 275] on link "show_chart Итоги выкупа" at bounding box center [70, 278] width 140 height 26
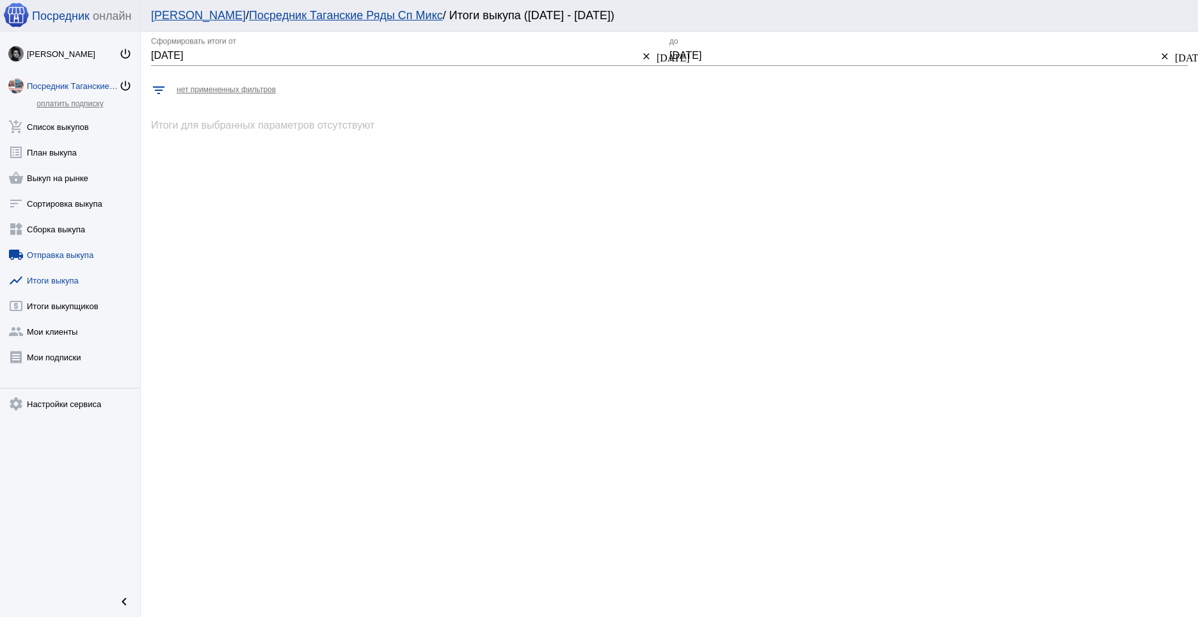
click at [82, 245] on link "local_shipping Отправка выкупа" at bounding box center [70, 252] width 140 height 26
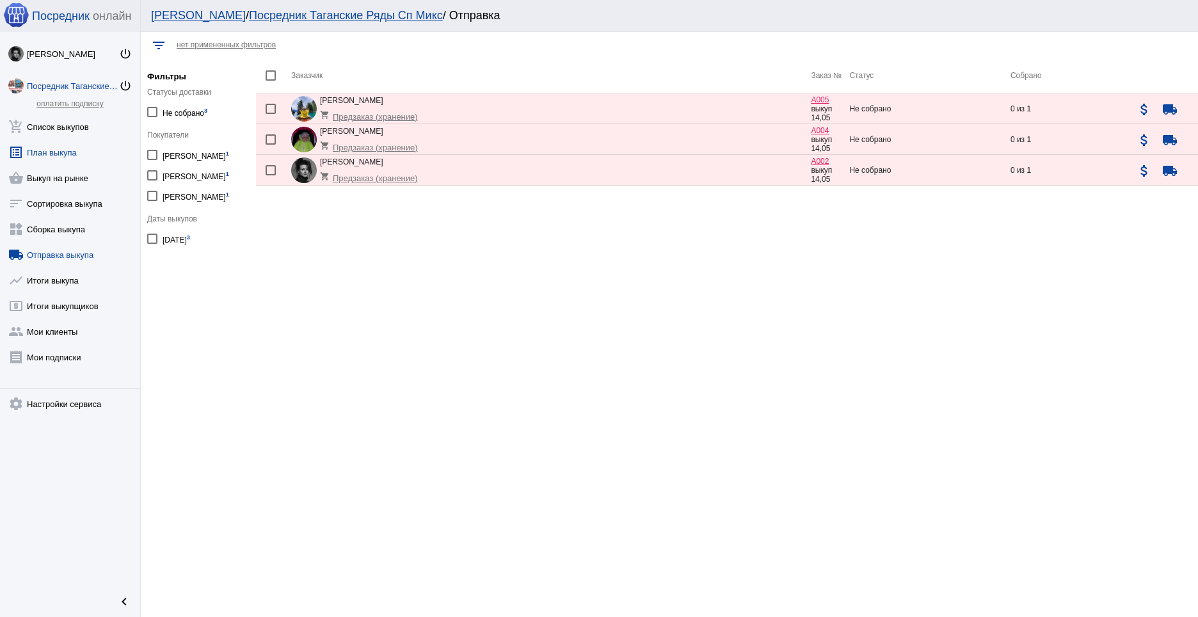
click at [65, 159] on link "list_alt План выкупа" at bounding box center [70, 150] width 140 height 26
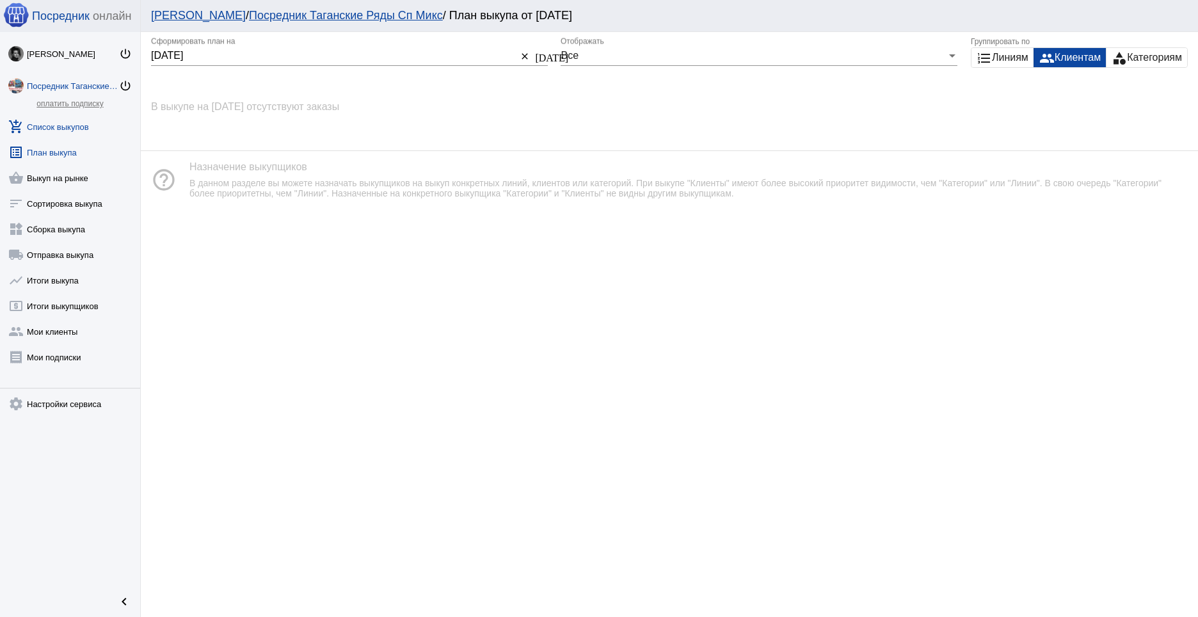
click at [65, 125] on link "add_shopping_cart Список выкупов" at bounding box center [70, 124] width 140 height 26
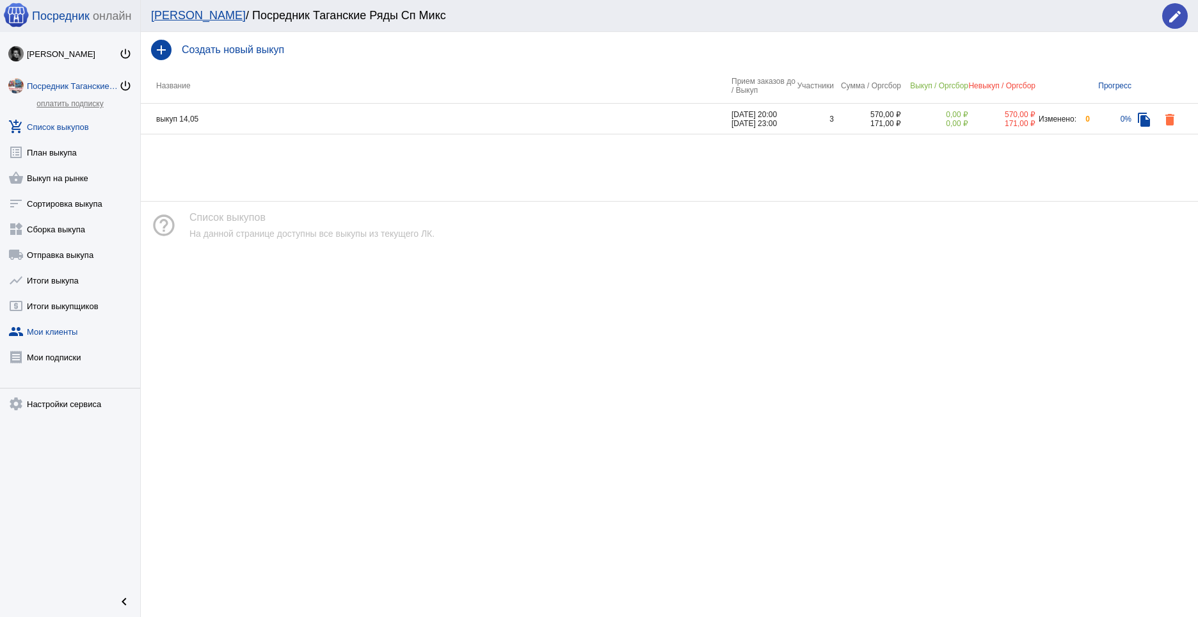
click at [68, 330] on link "group Мои клиенты" at bounding box center [70, 329] width 140 height 26
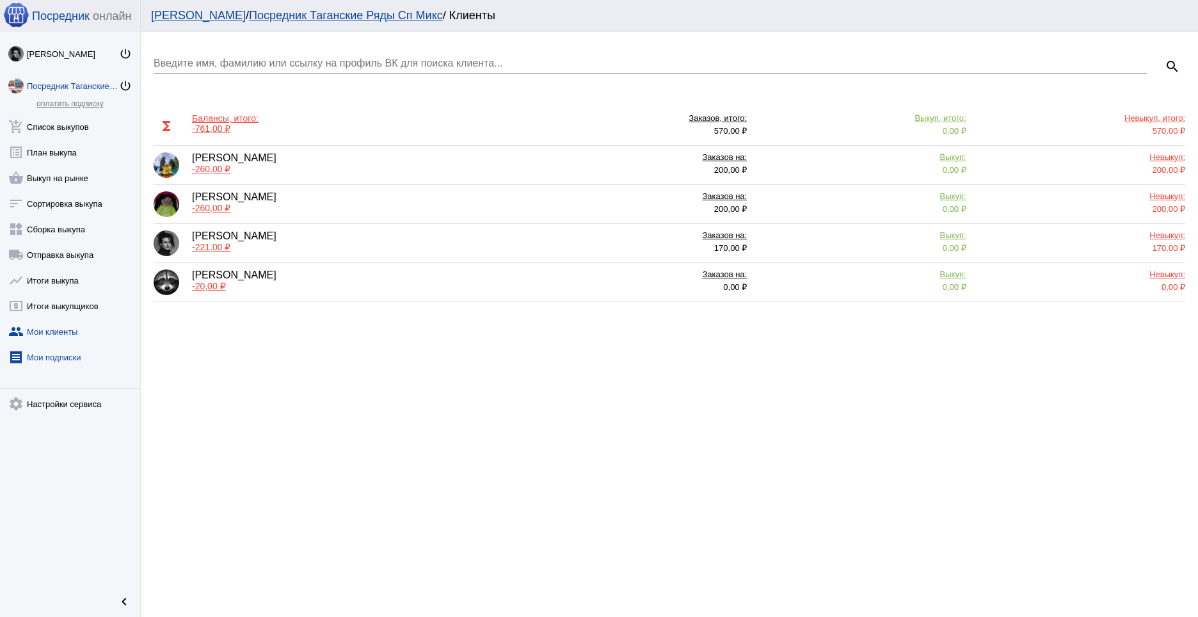
click at [53, 346] on link "receipt [PERSON_NAME] подписки" at bounding box center [70, 355] width 140 height 26
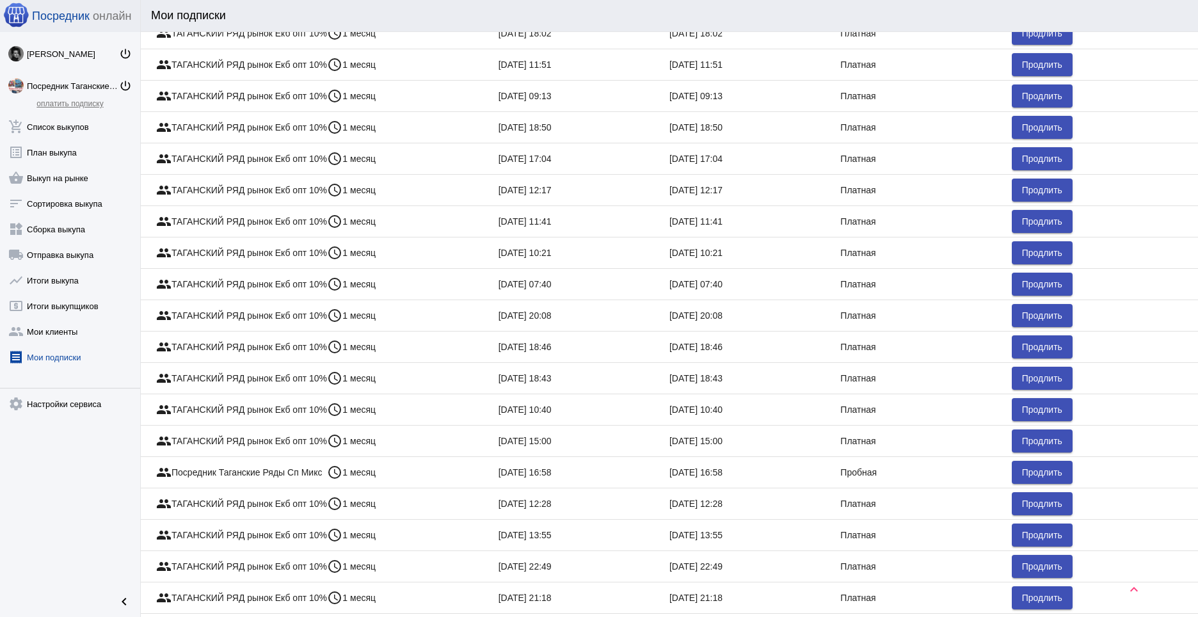
scroll to position [197, 0]
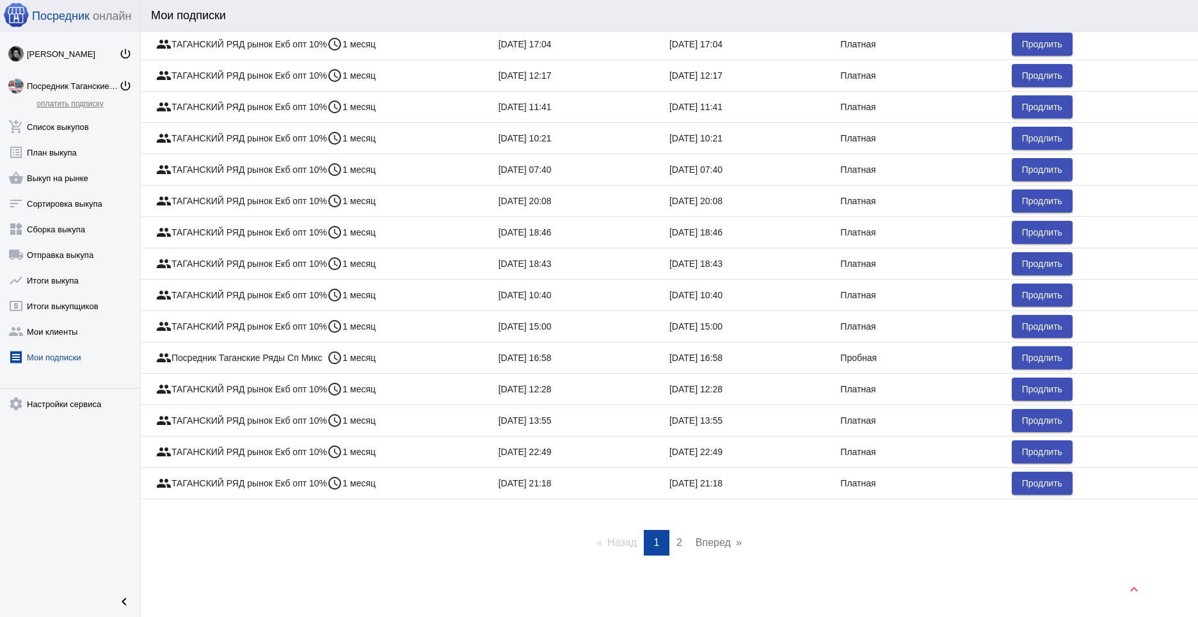
click at [677, 543] on span "2" at bounding box center [680, 542] width 6 height 11
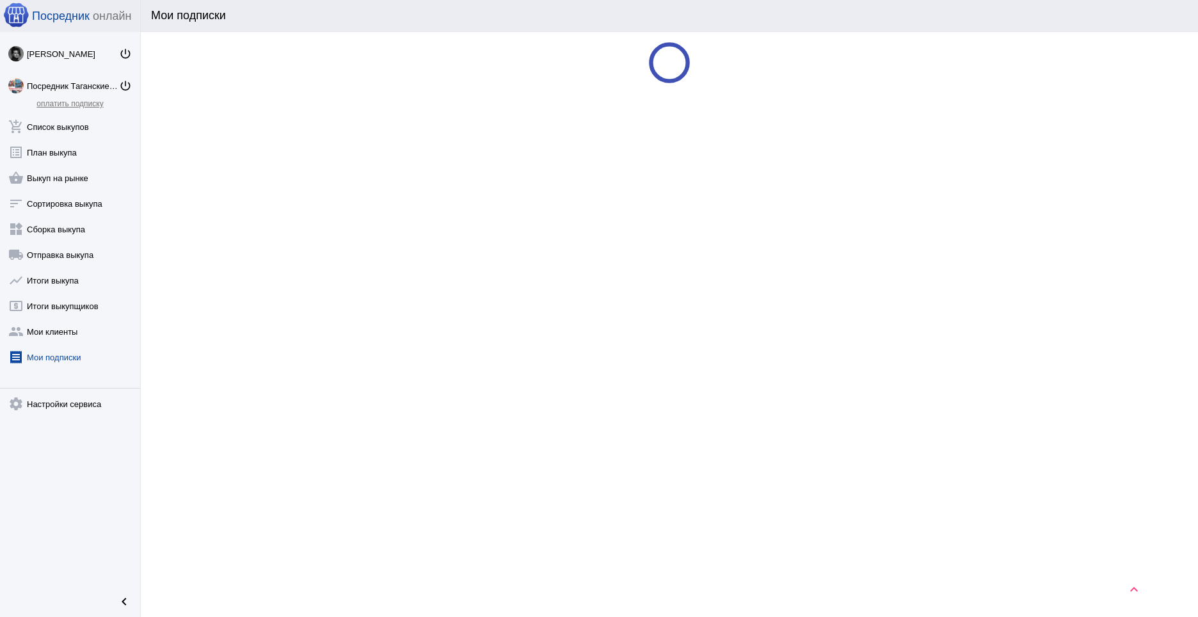
scroll to position [0, 0]
click at [677, 121] on span "2" at bounding box center [680, 121] width 6 height 11
drag, startPoint x: 628, startPoint y: 120, endPoint x: 644, endPoint y: 125, distance: 16.8
click at [635, 124] on span "Назад page" at bounding box center [622, 121] width 29 height 11
click at [661, 125] on li "You're on page 1" at bounding box center [657, 122] width 26 height 26
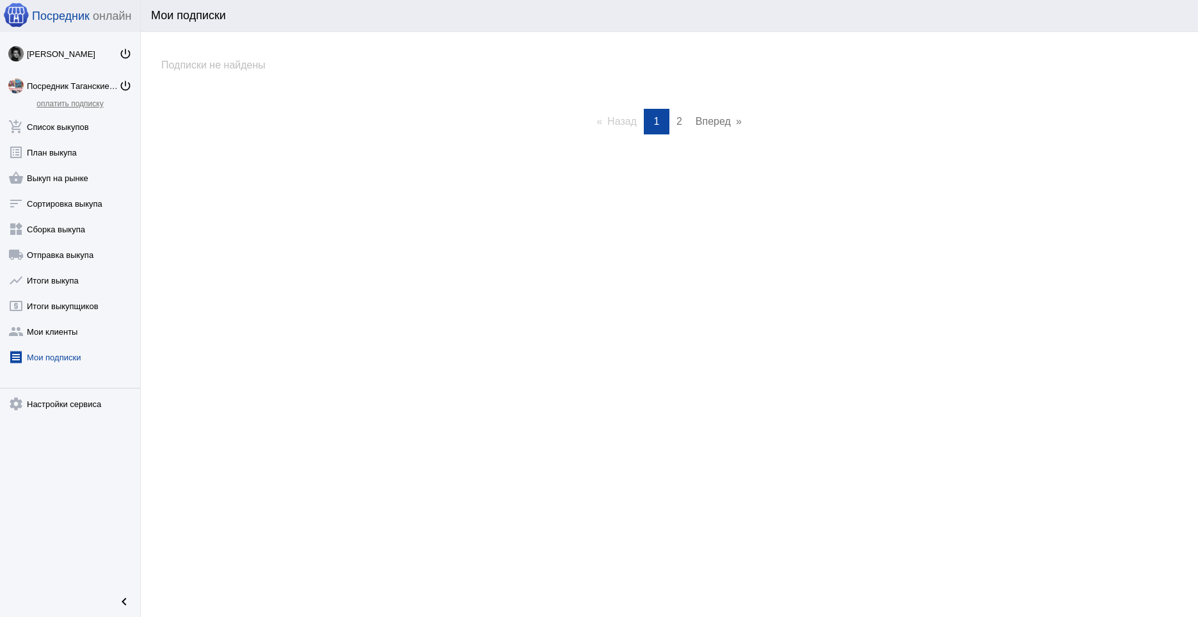
click at [70, 349] on link "receipt [PERSON_NAME] подписки" at bounding box center [70, 355] width 140 height 26
click at [61, 323] on link "group Мои клиенты" at bounding box center [70, 329] width 140 height 26
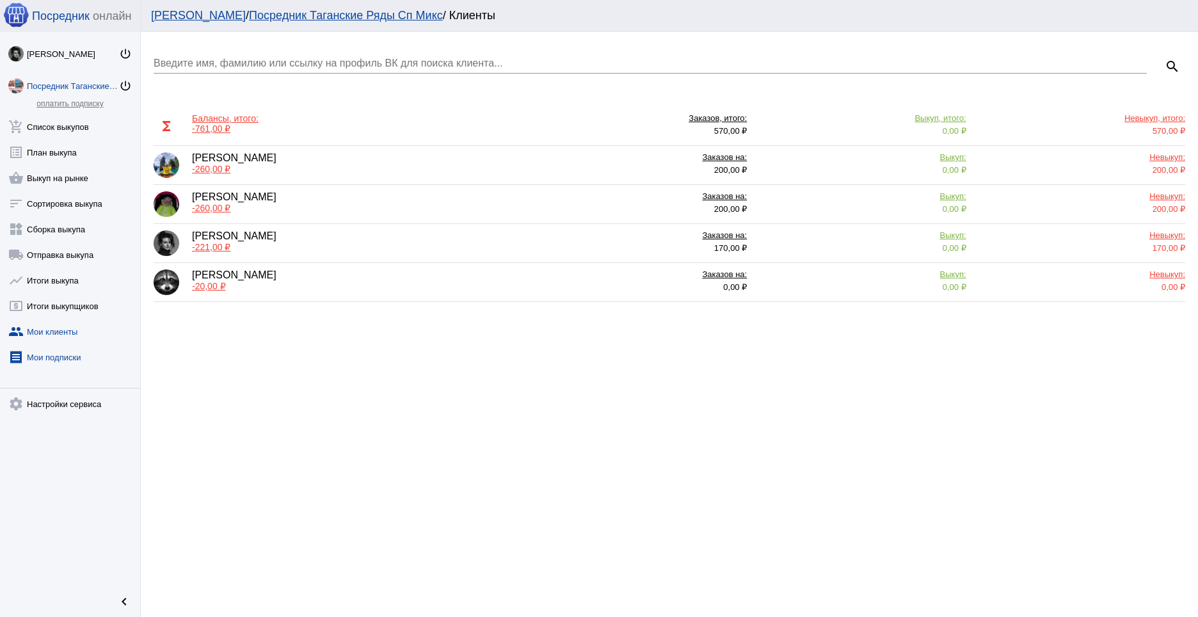
click at [64, 350] on link "receipt [PERSON_NAME] подписки" at bounding box center [70, 355] width 140 height 26
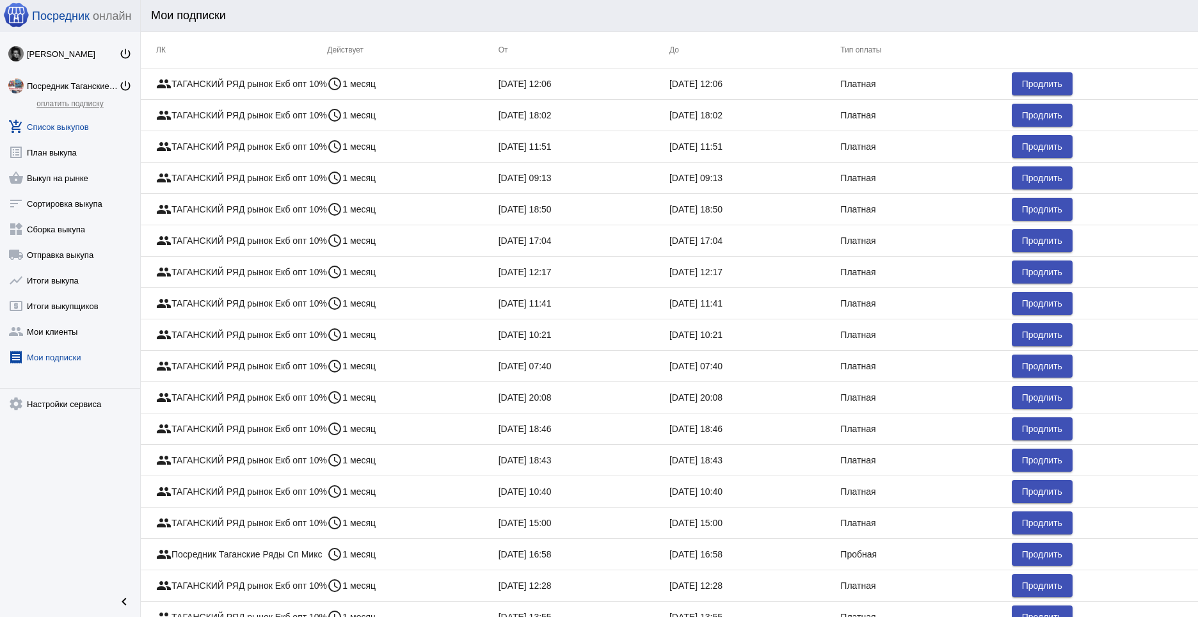
click at [90, 126] on link "add_shopping_cart Список выкупов" at bounding box center [70, 124] width 140 height 26
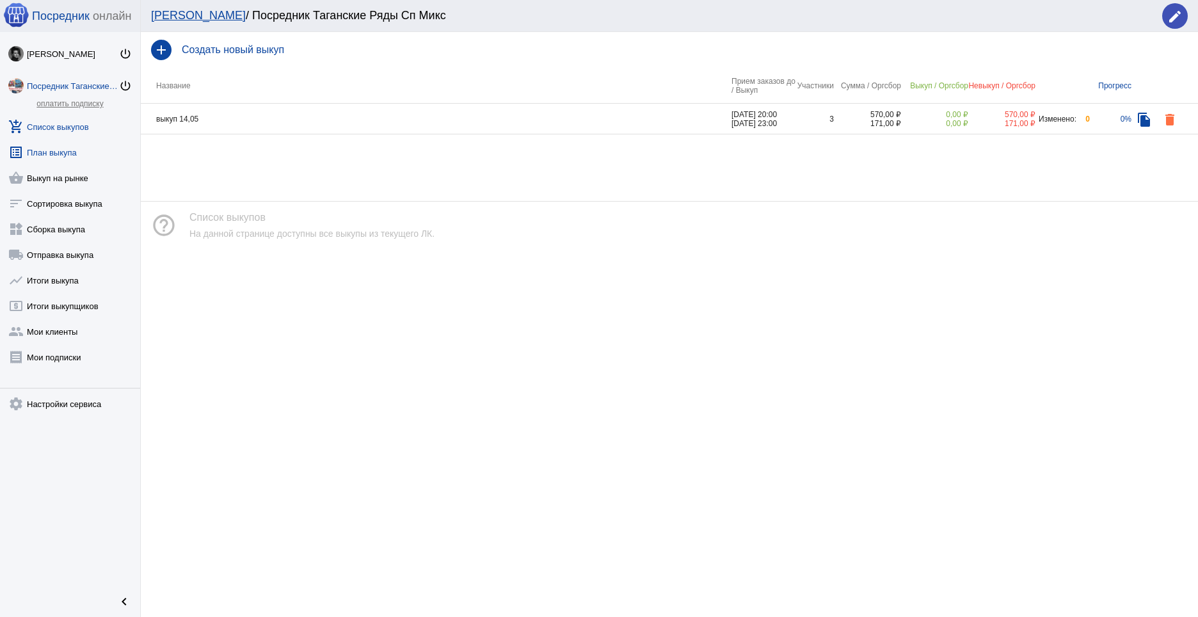
click at [47, 156] on link "list_alt План выкупа" at bounding box center [70, 150] width 140 height 26
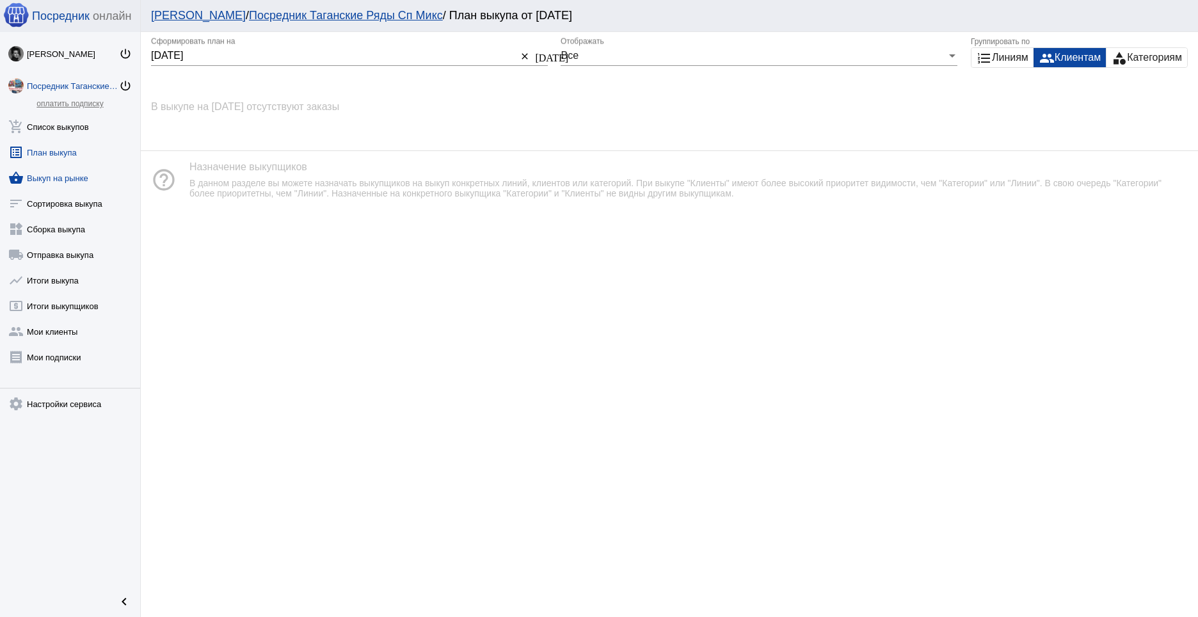
click at [45, 178] on link "shopping_basket Выкуп на рынке" at bounding box center [70, 176] width 140 height 26
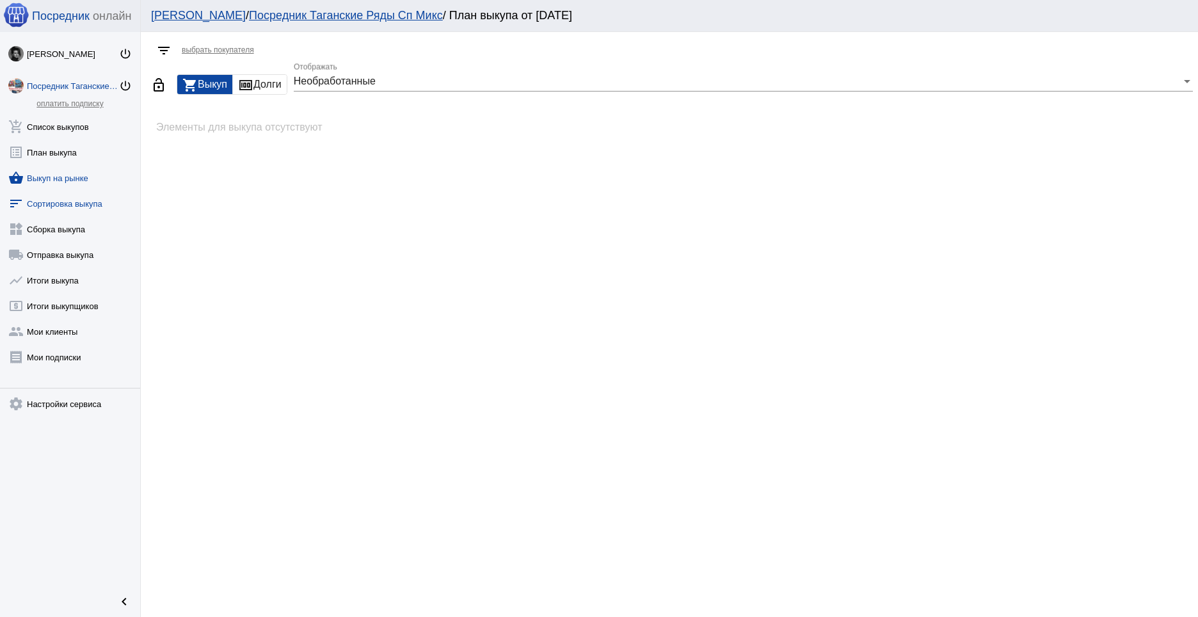
click at [49, 206] on link "sort Сортировка выкупа" at bounding box center [70, 201] width 140 height 26
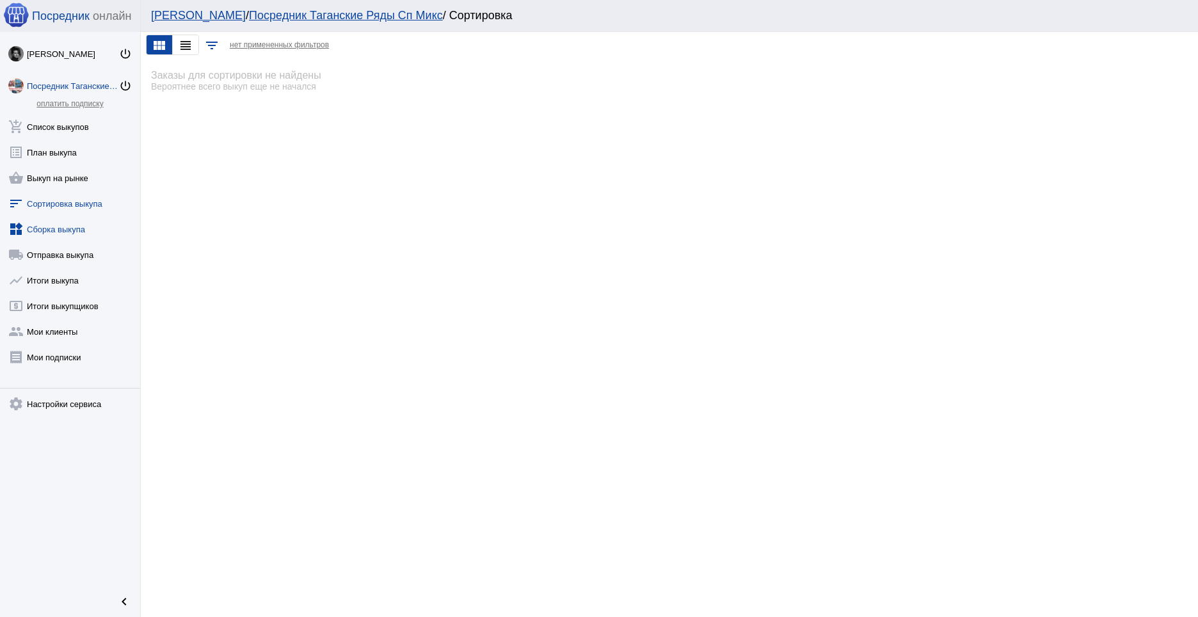
click at [49, 223] on link "widgets Сборка выкупа" at bounding box center [70, 227] width 140 height 26
click at [49, 254] on link "local_shipping Отправка выкупа" at bounding box center [70, 252] width 140 height 26
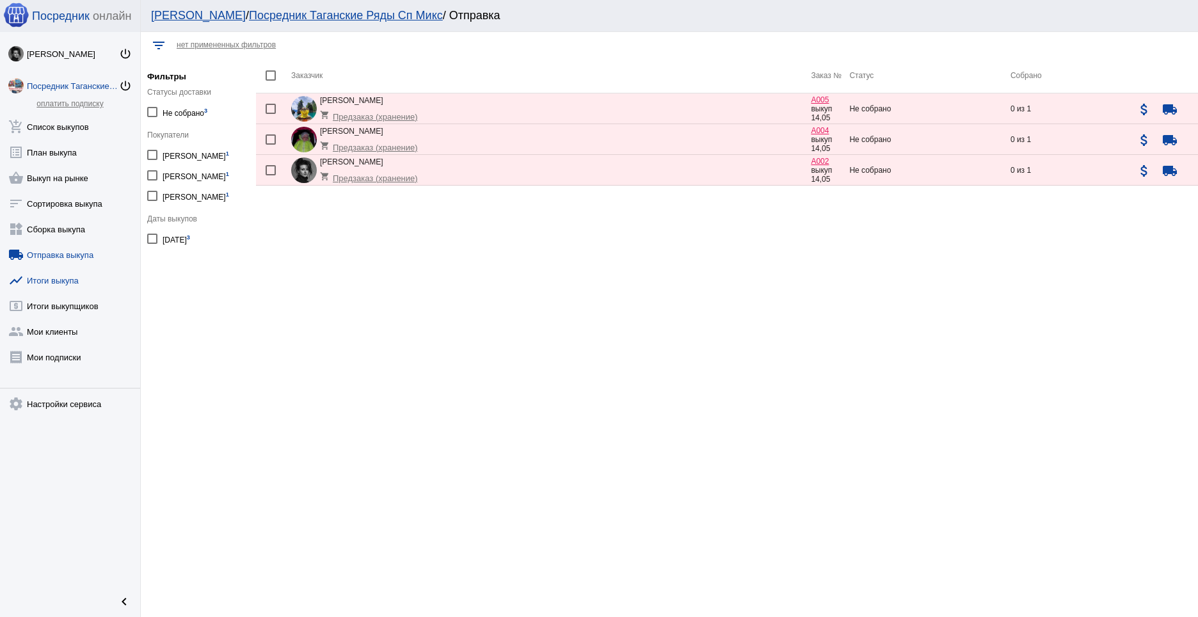
click at [47, 280] on link "show_chart Итоги выкупа" at bounding box center [70, 278] width 140 height 26
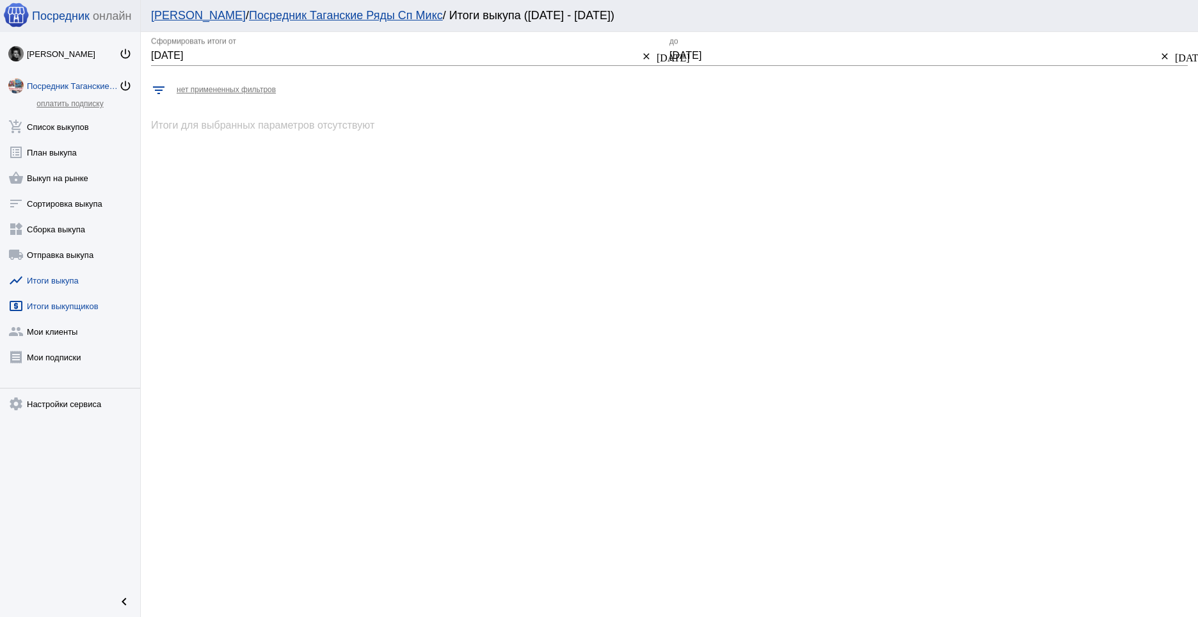
click at [56, 305] on link "local_atm Итоги выкупщиков" at bounding box center [70, 304] width 140 height 26
click at [53, 335] on link "group Мои клиенты" at bounding box center [70, 329] width 140 height 26
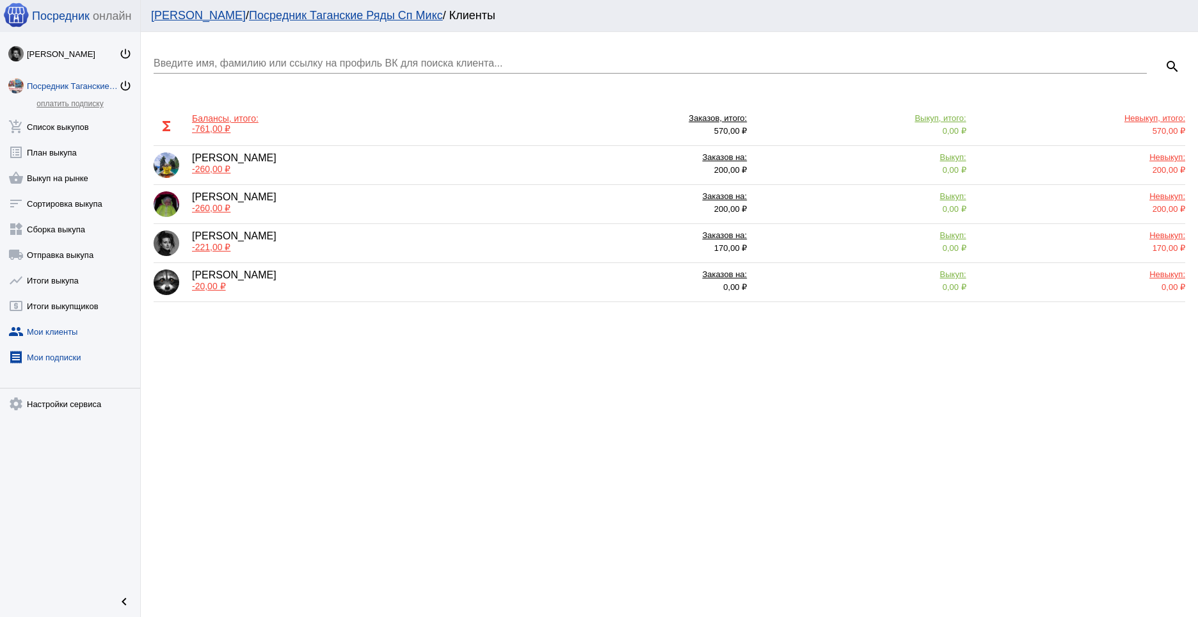
click at [53, 353] on link "receipt [PERSON_NAME] подписки" at bounding box center [70, 355] width 140 height 26
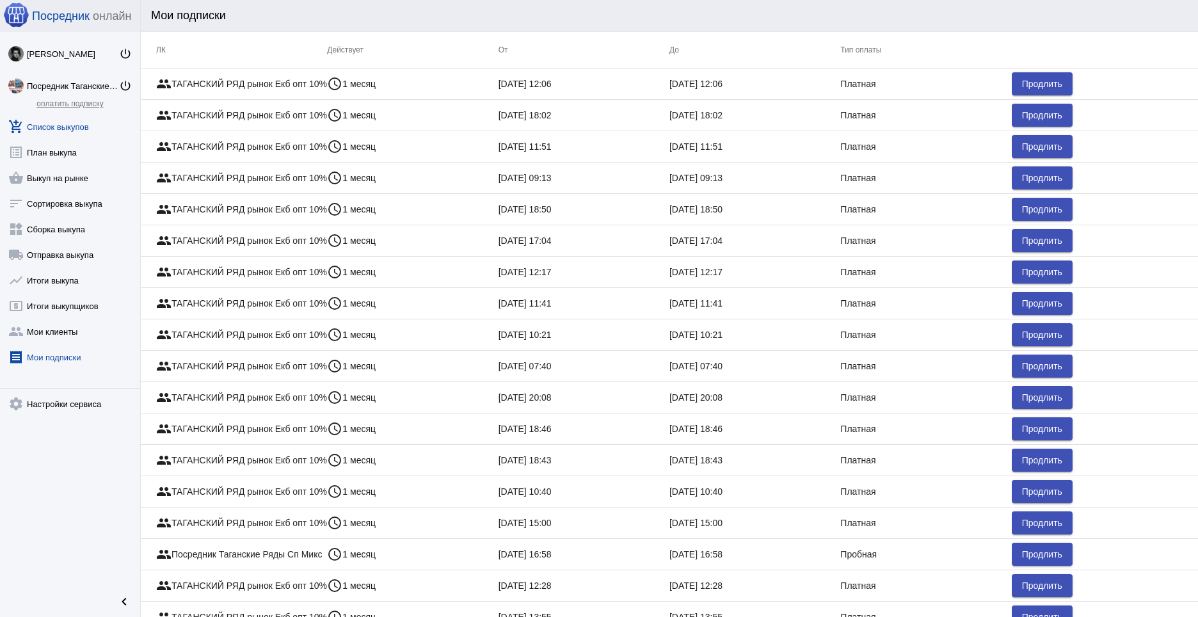
click at [65, 132] on link "add_shopping_cart Список выкупов" at bounding box center [70, 124] width 140 height 26
